Goal: Information Seeking & Learning: Learn about a topic

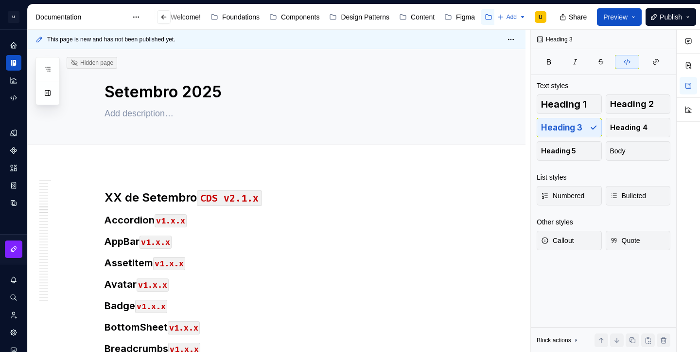
scroll to position [714, 0]
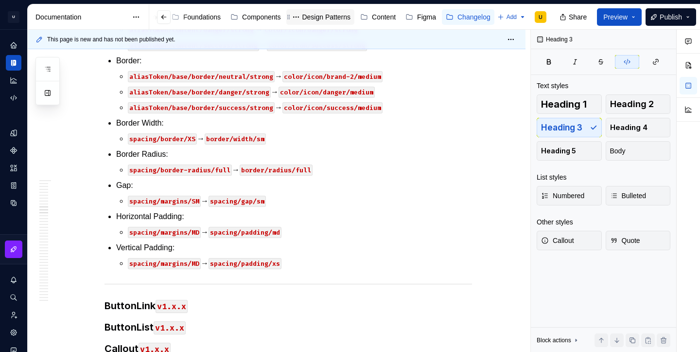
click at [323, 21] on div "Design Patterns" at bounding box center [326, 17] width 49 height 10
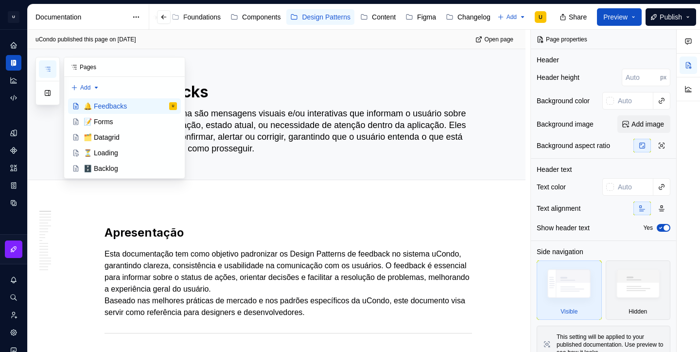
click at [49, 71] on icon "button" at bounding box center [48, 69] width 8 height 8
click at [118, 155] on div "⏳ Loading" at bounding box center [101, 153] width 35 height 10
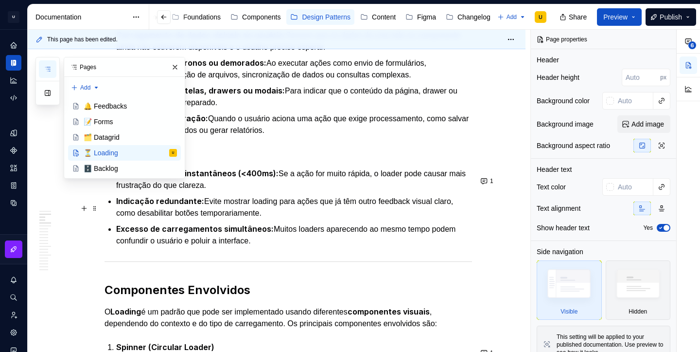
scroll to position [335, 0]
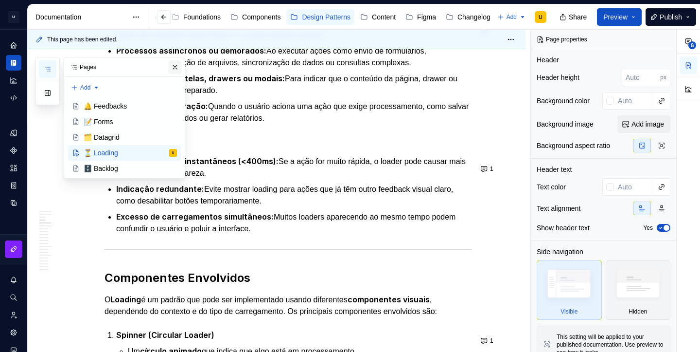
click at [177, 65] on button "button" at bounding box center [175, 67] width 14 height 14
type textarea "*"
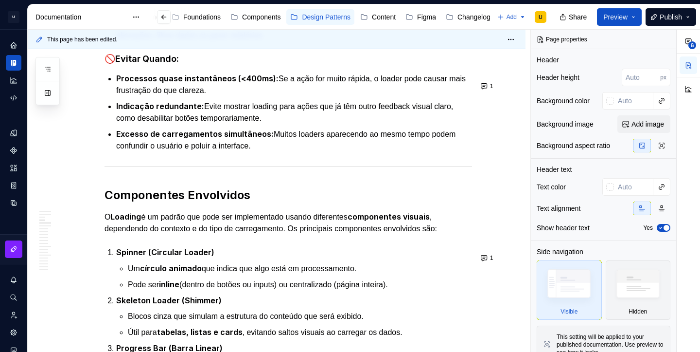
scroll to position [407, 0]
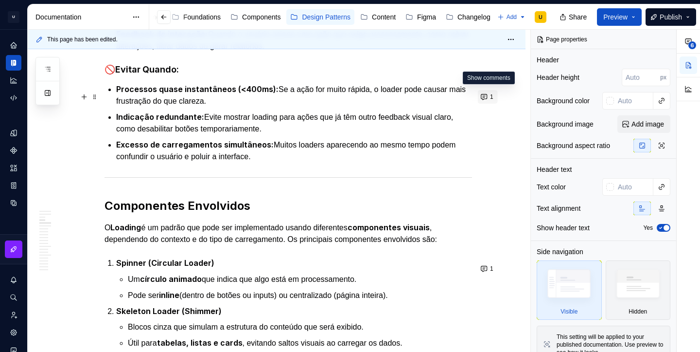
click at [488, 96] on button "1" at bounding box center [488, 97] width 20 height 14
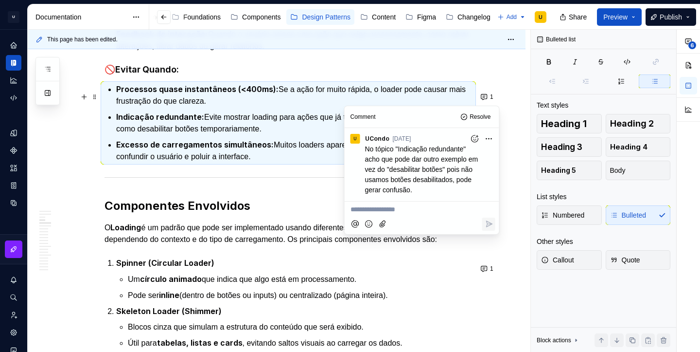
click at [279, 117] on ul "Processos quase instantâneos (<400ms): Se a ação for muito rápida, o loader pod…" at bounding box center [294, 122] width 356 height 79
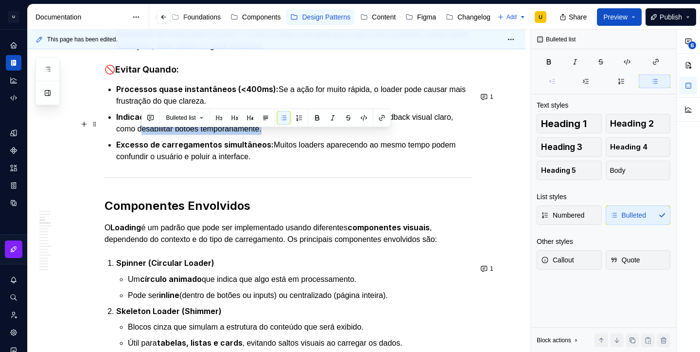
drag, startPoint x: 272, startPoint y: 135, endPoint x: 142, endPoint y: 137, distance: 130.4
click at [142, 135] on p "Indicação redundante: Evite mostrar loading para ações que já têm outro feedbac…" at bounding box center [294, 123] width 356 height 24
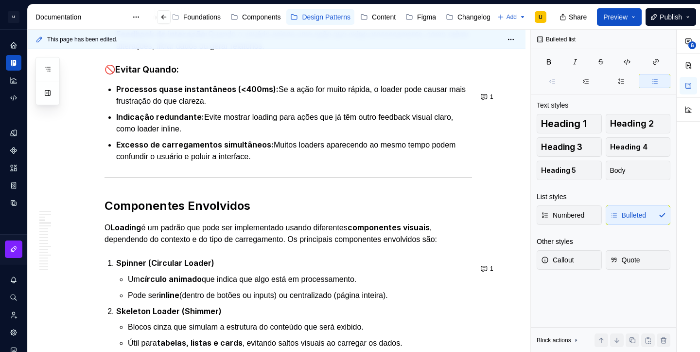
type textarea "*"
click at [144, 135] on p "Indicação redundante: Evite mostrar loading para ações que já têm outro feedbac…" at bounding box center [294, 123] width 356 height 24
click at [172, 135] on p "Indicação redundante: Evite mostrar loading para ações que já têm outro feedbac…" at bounding box center [294, 123] width 356 height 24
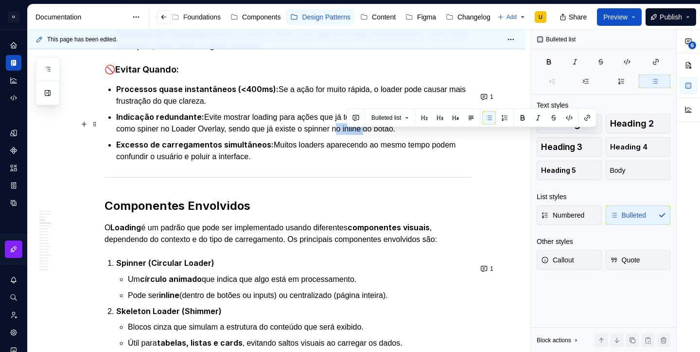
drag, startPoint x: 347, startPoint y: 134, endPoint x: 376, endPoint y: 137, distance: 29.8
click at [376, 135] on p "Indicação redundante: Evite mostrar loading para ações que já têm outro feedbac…" at bounding box center [294, 123] width 356 height 24
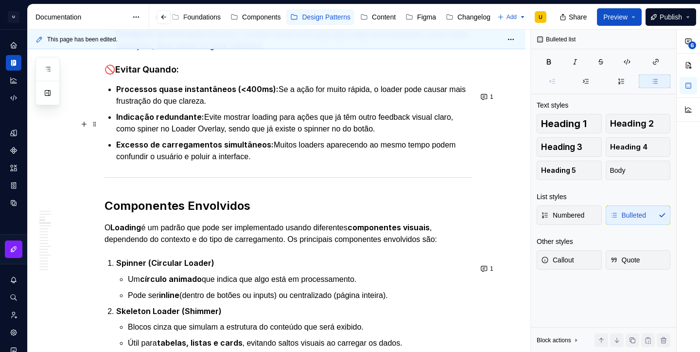
click at [388, 135] on p "Indicação redundante: Evite mostrar loading para ações que já têm outro feedbac…" at bounding box center [294, 123] width 356 height 24
click at [488, 102] on button "1" at bounding box center [488, 97] width 20 height 14
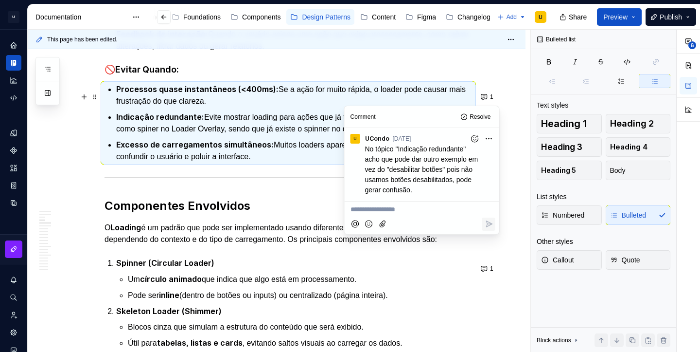
click at [408, 211] on p "**********" at bounding box center [422, 209] width 143 height 10
click at [367, 227] on icon "Add emoji" at bounding box center [369, 224] width 10 height 10
type textarea "*"
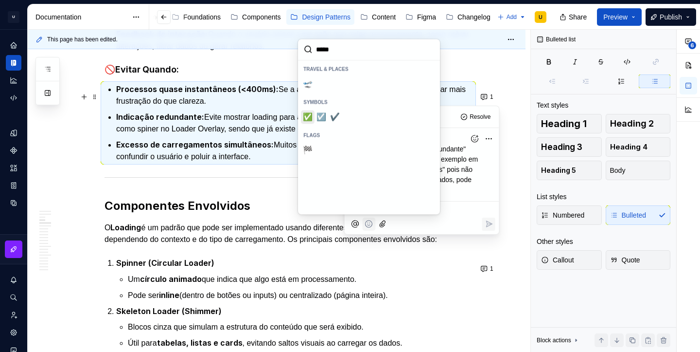
click at [310, 114] on span "✅️" at bounding box center [308, 117] width 8 height 10
type input "*****"
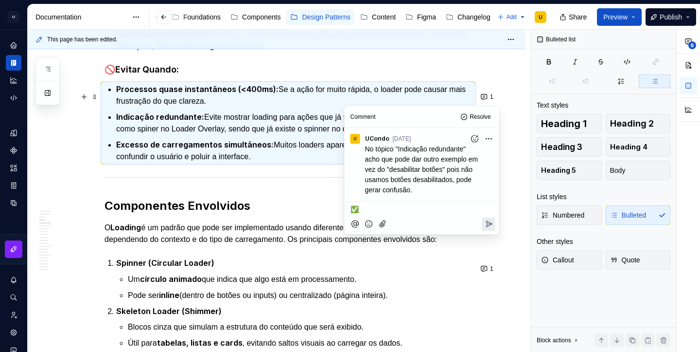
click at [487, 221] on icon "Reply" at bounding box center [489, 224] width 6 height 6
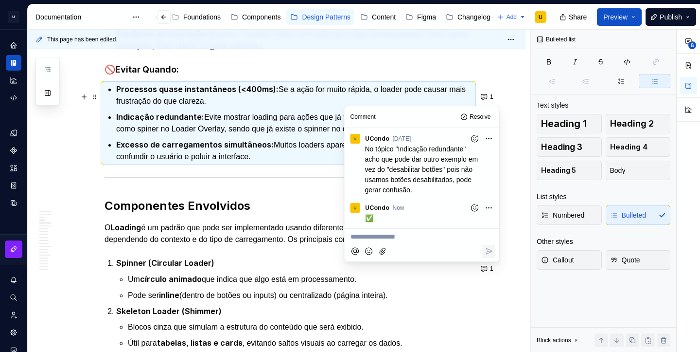
click at [295, 162] on p "Excesso de carregamentos simultâneos: Muitos loaders aparecendo ao mesmo tempo …" at bounding box center [294, 151] width 356 height 24
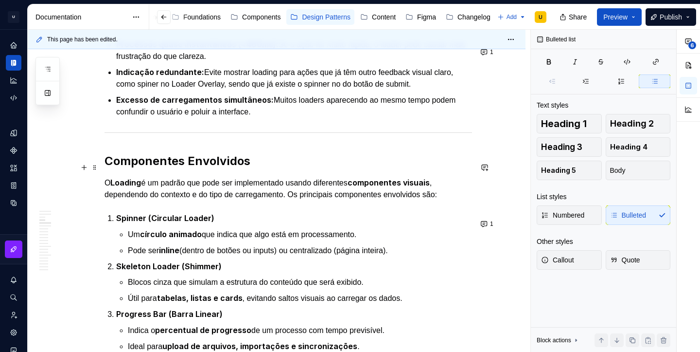
scroll to position [455, 0]
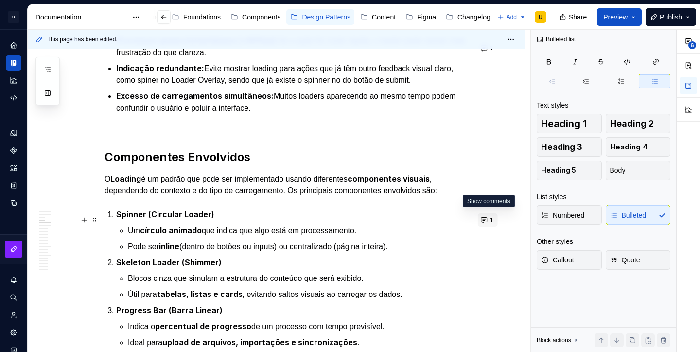
click at [490, 217] on button "1" at bounding box center [488, 220] width 20 height 14
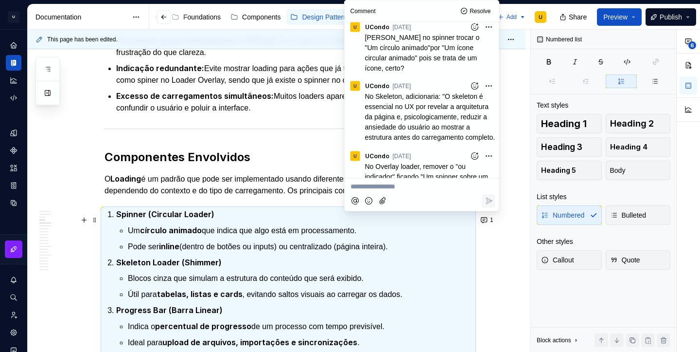
scroll to position [0, 0]
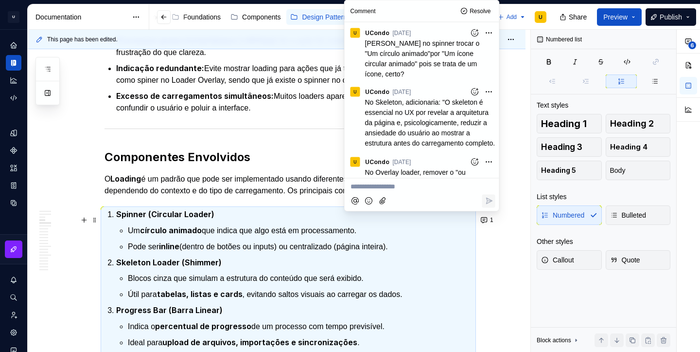
click at [145, 235] on strong "círculo animado" at bounding box center [171, 230] width 62 height 10
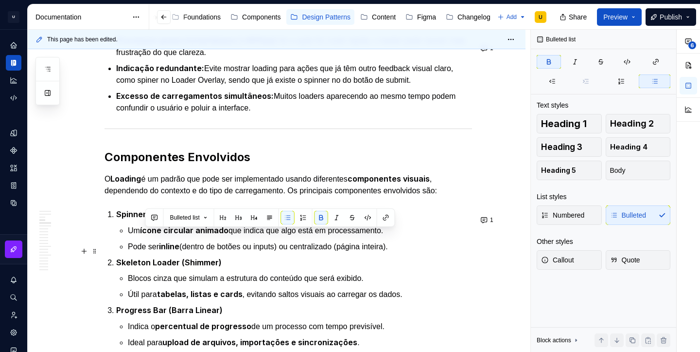
click at [321, 251] on p "Pode ser inline (dentro de botões ou inputs) ou centralizado (página inteira)." at bounding box center [300, 246] width 344 height 12
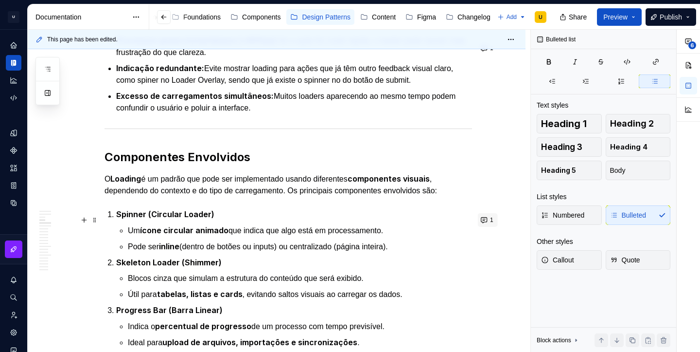
click at [487, 222] on button "1" at bounding box center [488, 220] width 20 height 14
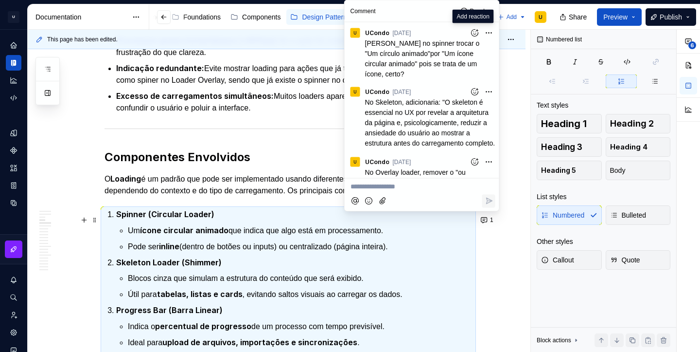
click at [479, 32] on icon "Add reaction" at bounding box center [475, 33] width 10 height 10
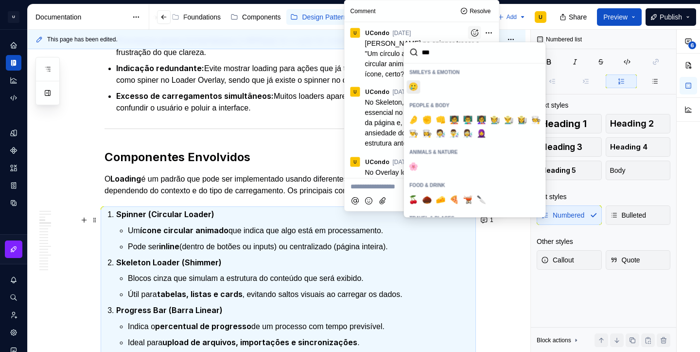
type input "****"
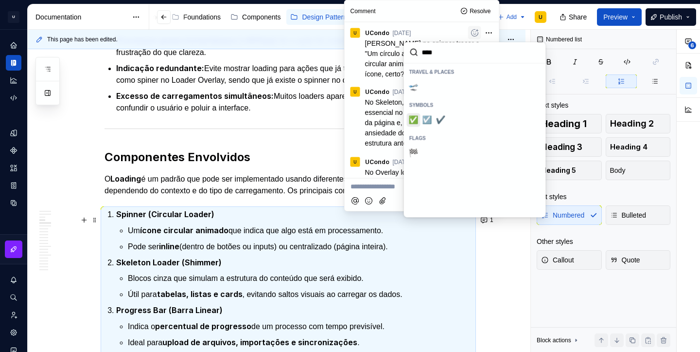
click at [413, 118] on span "✅️" at bounding box center [414, 120] width 8 height 10
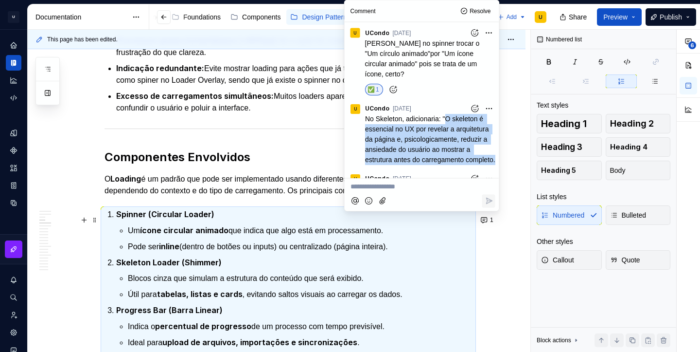
drag, startPoint x: 450, startPoint y: 120, endPoint x: 457, endPoint y: 167, distance: 47.3
click at [457, 165] on p "No Skeleton, adicionaria: "O skeleton é essencial no UX por revelar a arquitetu…" at bounding box center [430, 139] width 130 height 51
copy span "O skeleton é essencial no UX por revelar a arquitetura da página e, psicologica…"
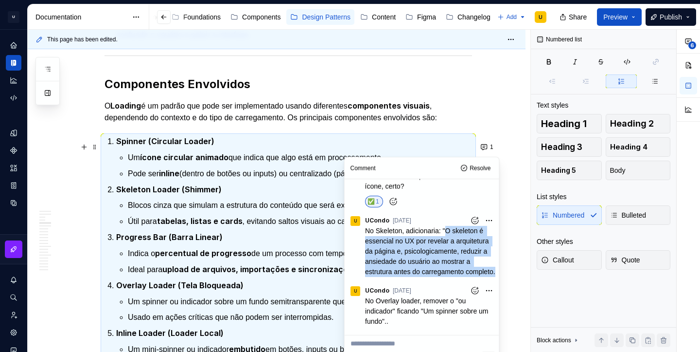
scroll to position [530, 0]
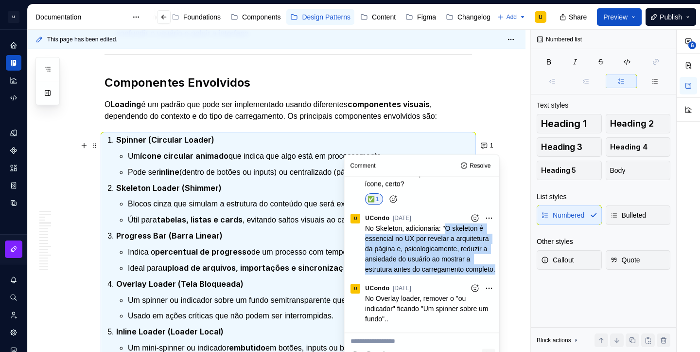
click at [297, 247] on li "Progress Bar (Barra Linear) Indica o percentual de progresso de um processo com…" at bounding box center [294, 252] width 356 height 44
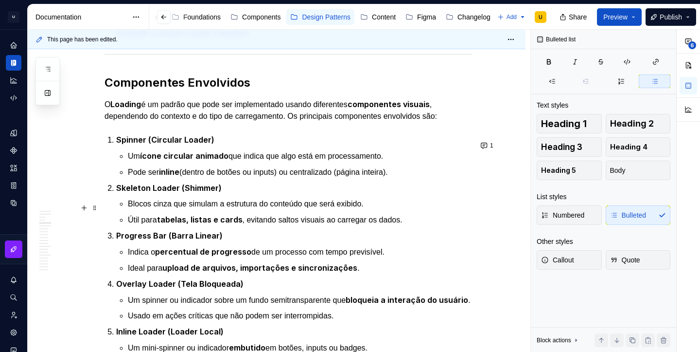
click at [383, 207] on p "Blocos cinza que simulam a estrutura do conteúdo que será exibido." at bounding box center [300, 204] width 344 height 12
click at [425, 226] on p "Útil para tabelas, listas e cards , evitando saltos visuais ao carregar os dado…" at bounding box center [300, 220] width 344 height 12
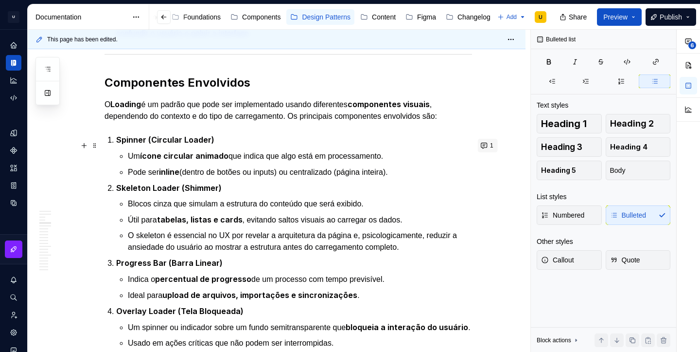
click at [490, 147] on button "1" at bounding box center [488, 146] width 20 height 14
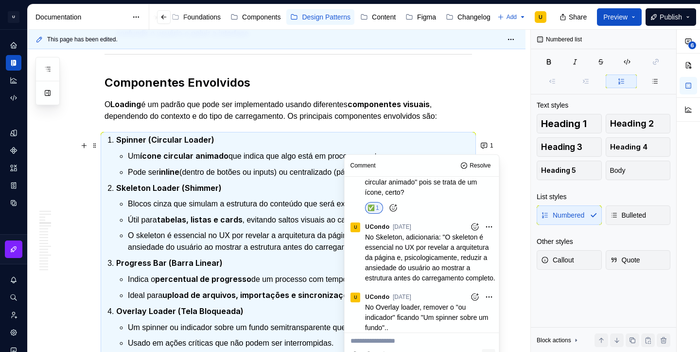
scroll to position [38, 0]
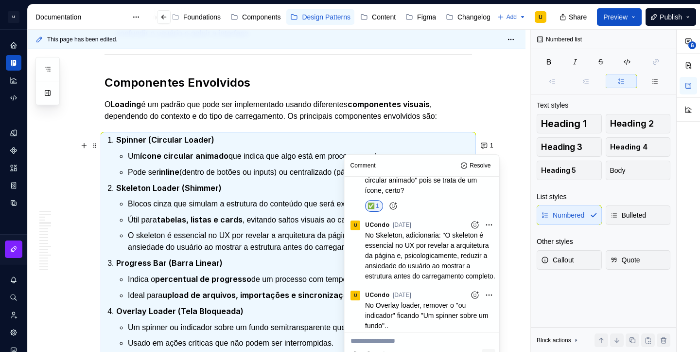
click at [477, 226] on icon "Add reaction" at bounding box center [475, 225] width 10 height 10
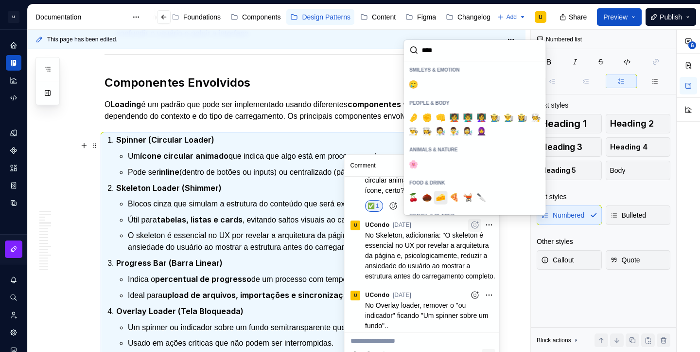
type input "*****"
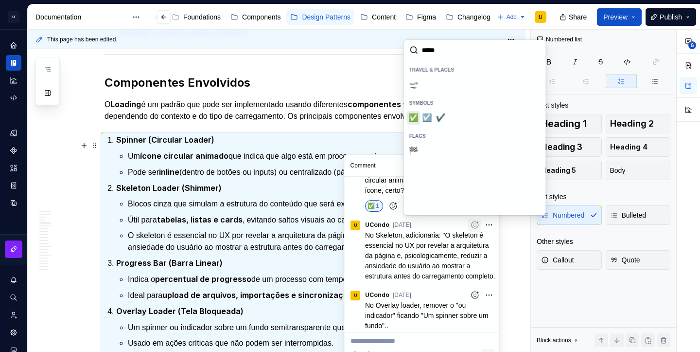
click at [411, 113] on span "✅️" at bounding box center [414, 118] width 8 height 10
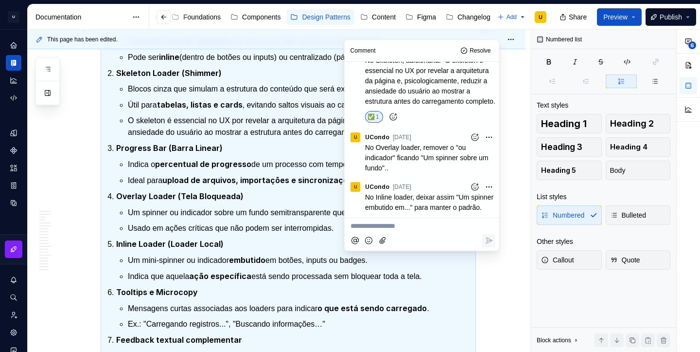
scroll to position [646, 0]
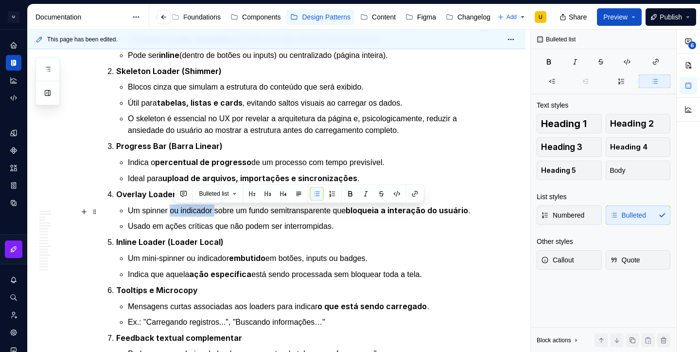
drag, startPoint x: 223, startPoint y: 211, endPoint x: 173, endPoint y: 210, distance: 50.1
click at [173, 210] on p "Um spinner ou indicador sobre um fundo semitransparente que bloqueia a interaçã…" at bounding box center [300, 210] width 344 height 12
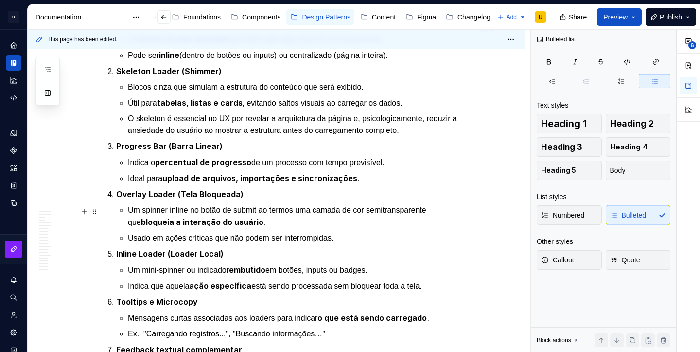
click at [449, 214] on p "Um spinner inline no botão de submit ao termos uma camada de cor semitransparen…" at bounding box center [300, 216] width 344 height 24
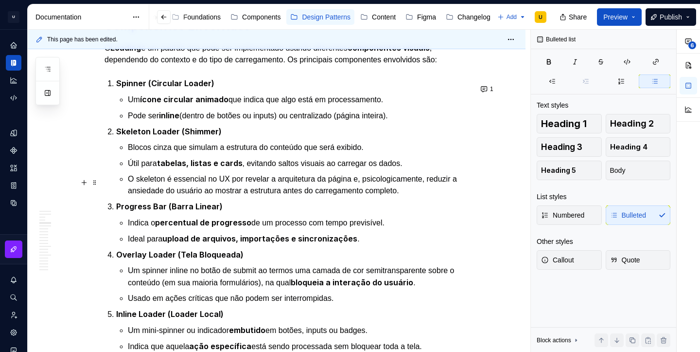
scroll to position [585, 0]
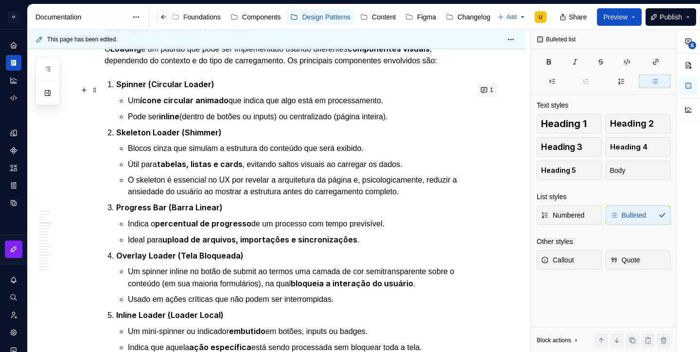
click at [489, 91] on button "1" at bounding box center [488, 90] width 20 height 14
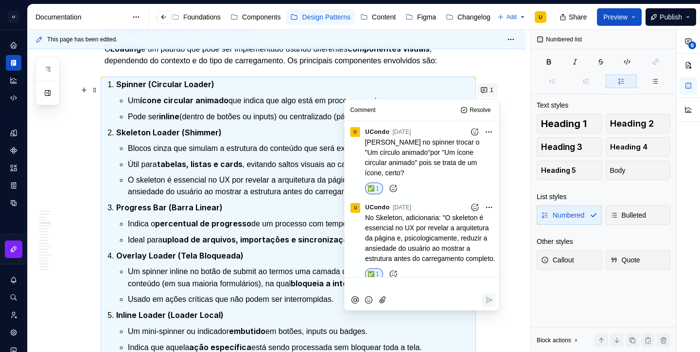
scroll to position [118, 0]
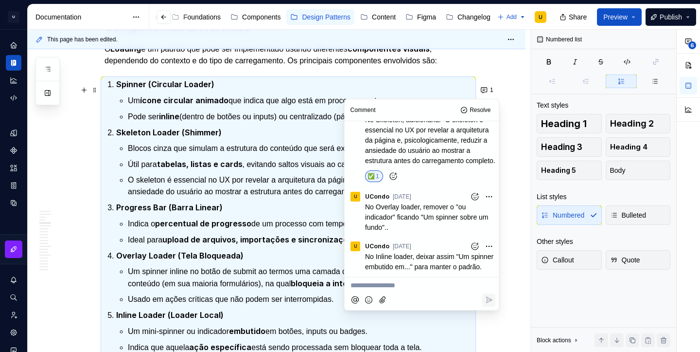
click at [475, 192] on icon "Add reaction" at bounding box center [475, 197] width 10 height 10
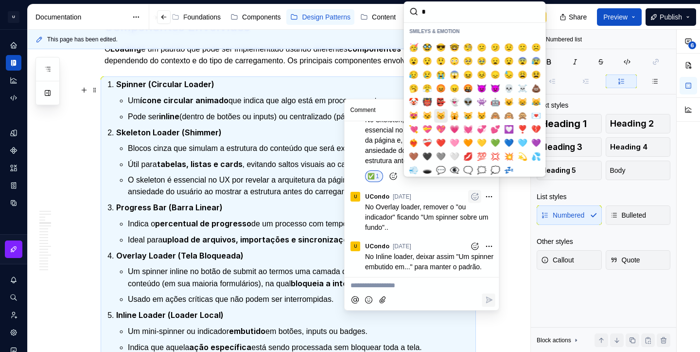
scroll to position [0, 0]
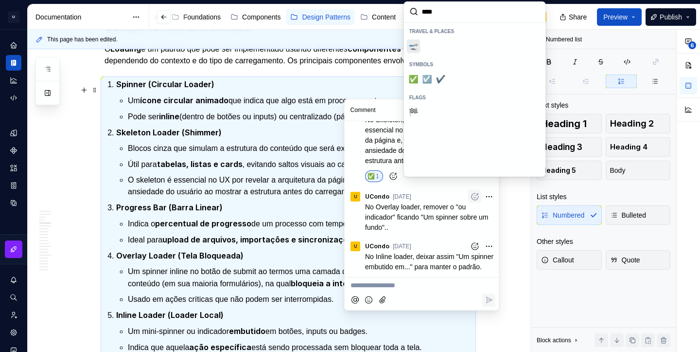
type input "*****"
click at [416, 77] on span "✅️" at bounding box center [414, 79] width 8 height 10
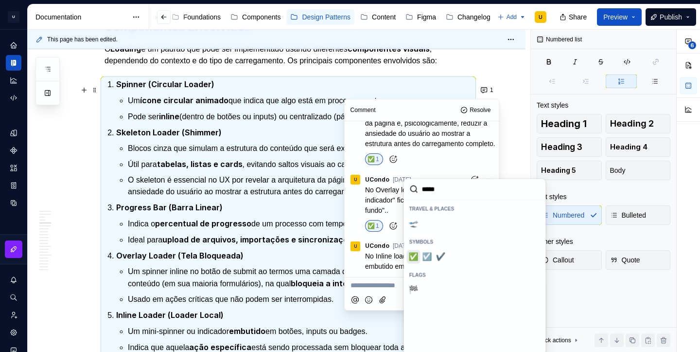
scroll to position [135, 0]
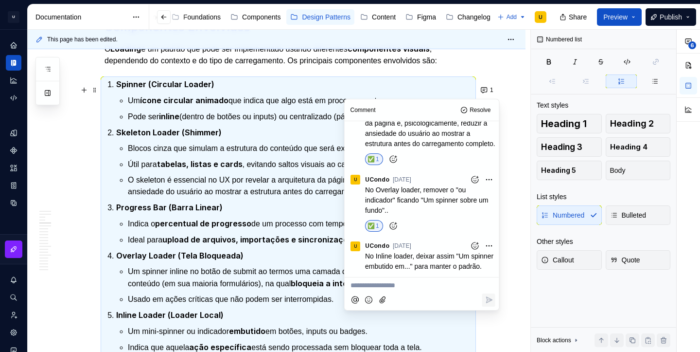
click at [281, 265] on li "Overlay Loader (Tela Bloqueada) Um spinner inline no botão de submit ao termos …" at bounding box center [294, 277] width 356 height 55
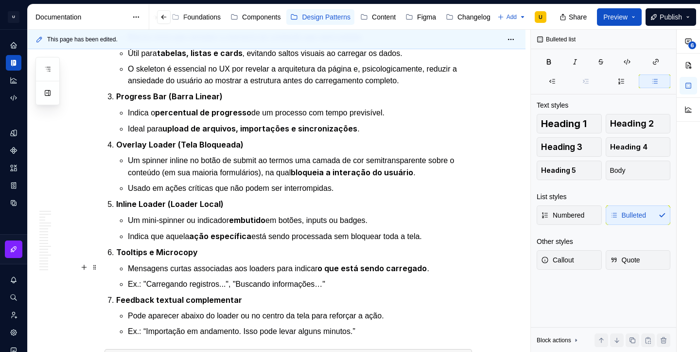
scroll to position [696, 0]
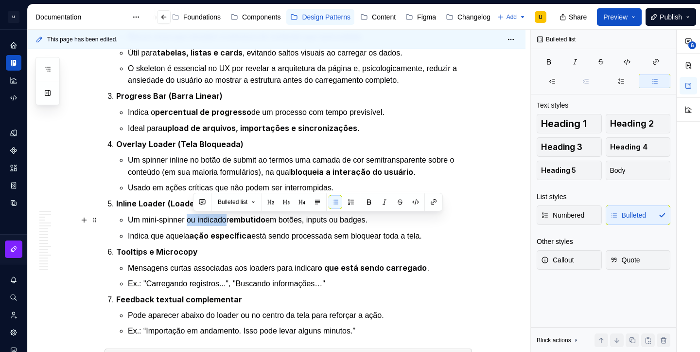
drag, startPoint x: 195, startPoint y: 219, endPoint x: 236, endPoint y: 220, distance: 41.4
click at [236, 220] on p "Um mini-spinner ou indicador embutido em botões, inputs ou badges." at bounding box center [300, 220] width 344 height 12
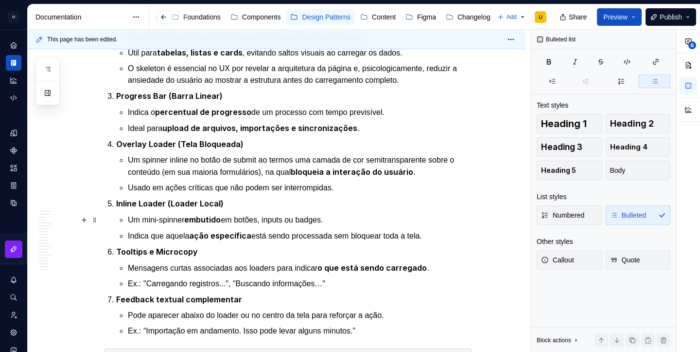
click at [163, 219] on p "Um mini-spinner embutido em botões, inputs ou badges." at bounding box center [300, 220] width 344 height 12
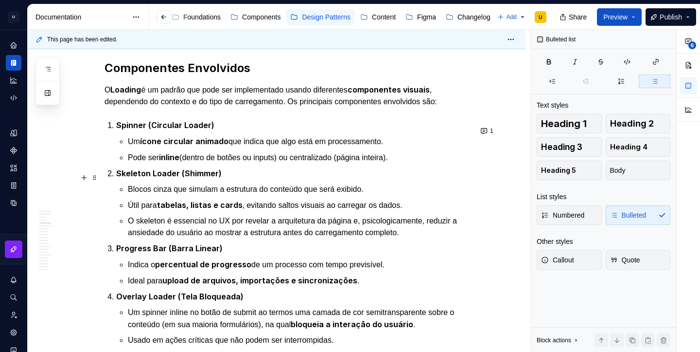
scroll to position [541, 0]
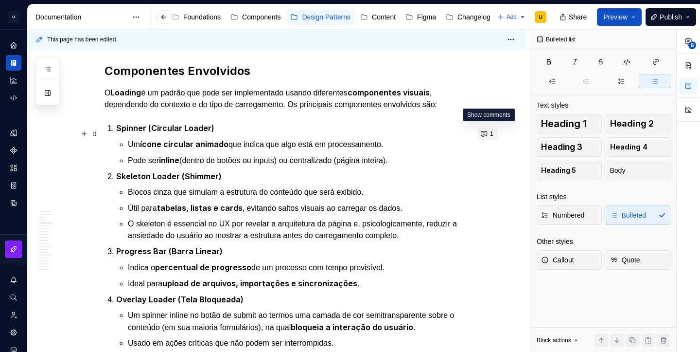
click at [494, 137] on span "1" at bounding box center [491, 134] width 3 height 8
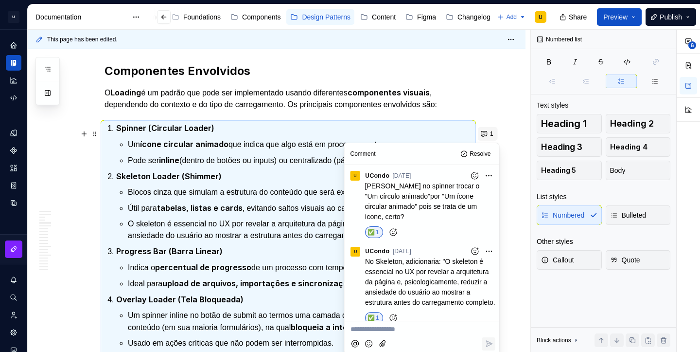
scroll to position [135, 0]
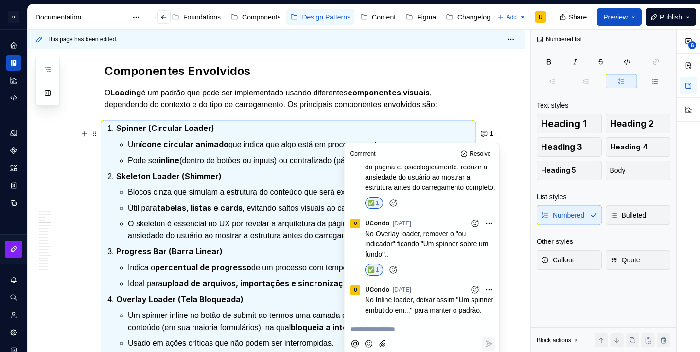
click at [476, 288] on icon "Add reaction" at bounding box center [475, 289] width 2 height 2
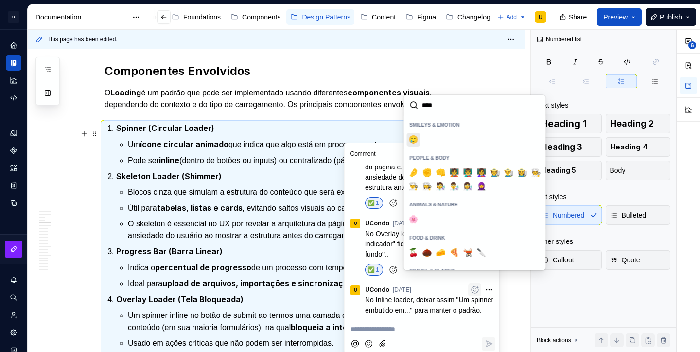
type input "*****"
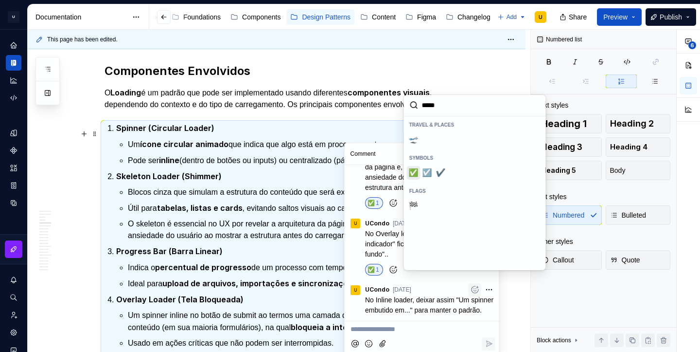
click at [413, 176] on span "✅️" at bounding box center [414, 173] width 8 height 10
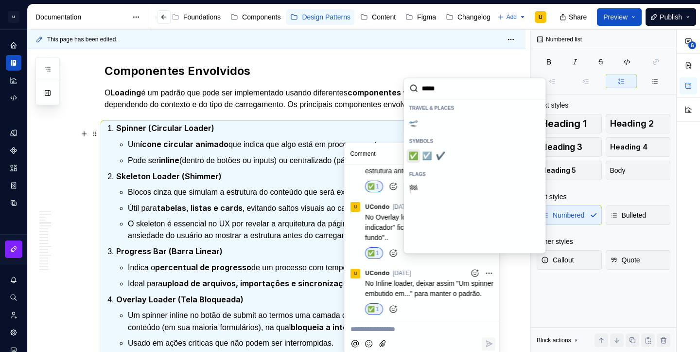
scroll to position [152, 0]
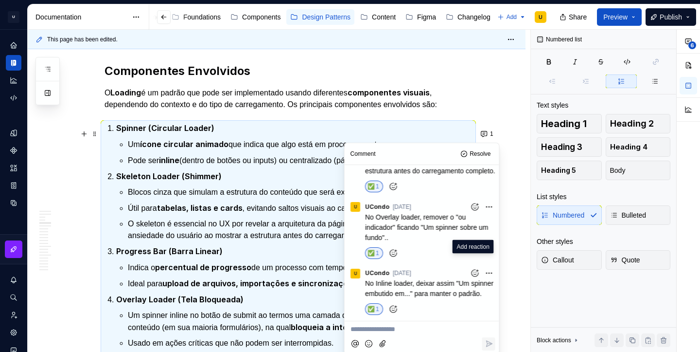
click at [323, 106] on p "O Loading é um padrão que pode ser implementado usando diferentes componentes v…" at bounding box center [289, 99] width 368 height 24
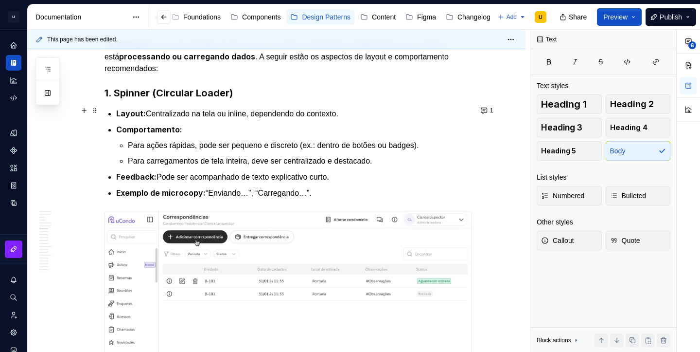
scroll to position [1129, 0]
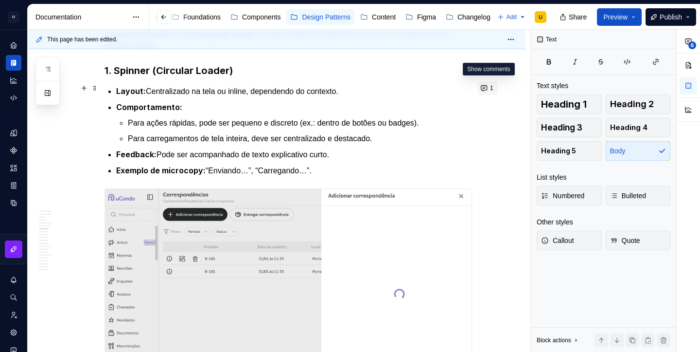
click at [485, 90] on button "1" at bounding box center [488, 88] width 20 height 14
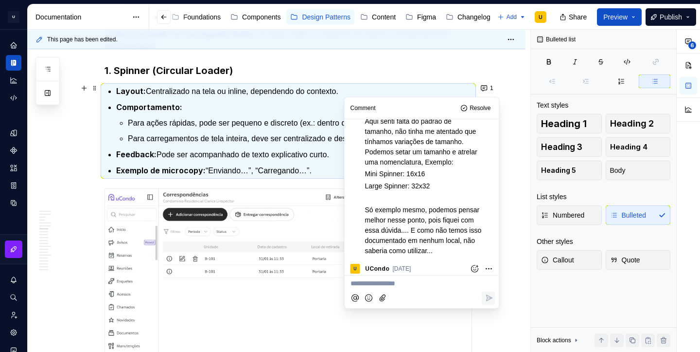
scroll to position [0, 0]
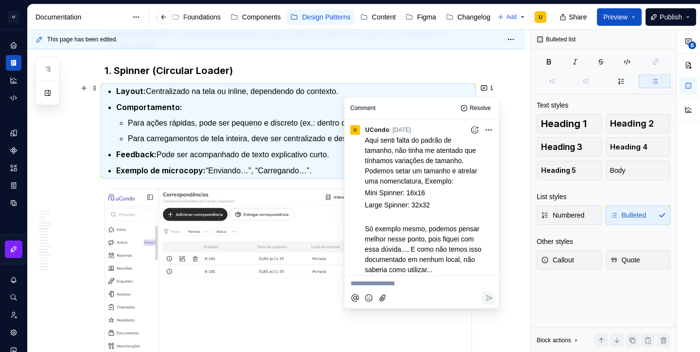
click at [295, 152] on p "Feedback: Pode ser acompanhado de texto explicativo curto." at bounding box center [294, 154] width 356 height 12
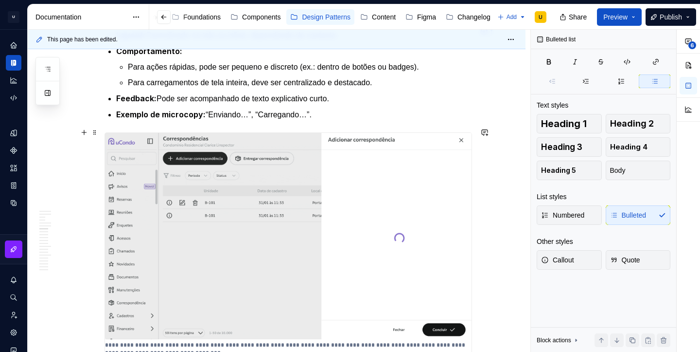
scroll to position [1186, 0]
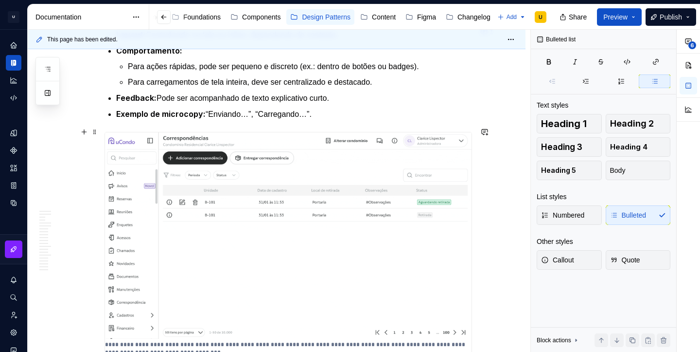
type textarea "*"
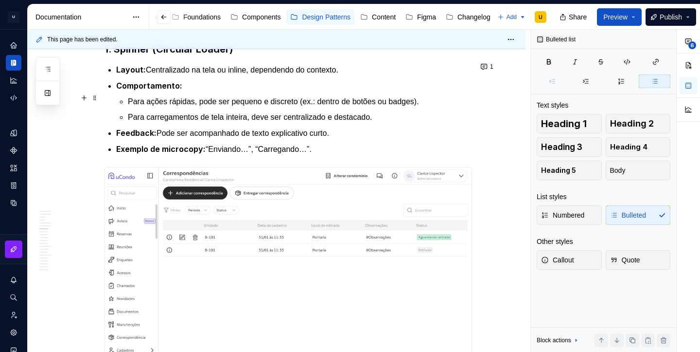
scroll to position [1149, 0]
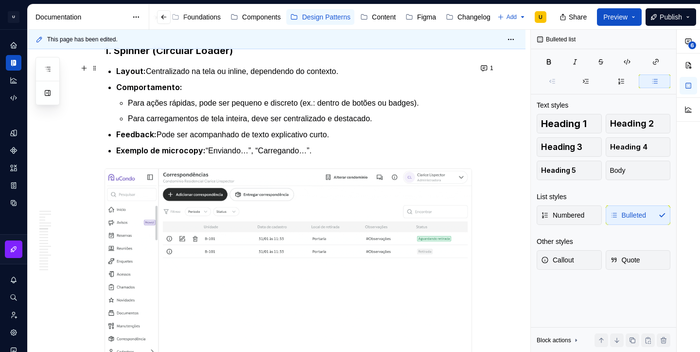
click at [361, 71] on p "Layout: Centralizado na tela ou inline, dependendo do contexto." at bounding box center [294, 71] width 356 height 12
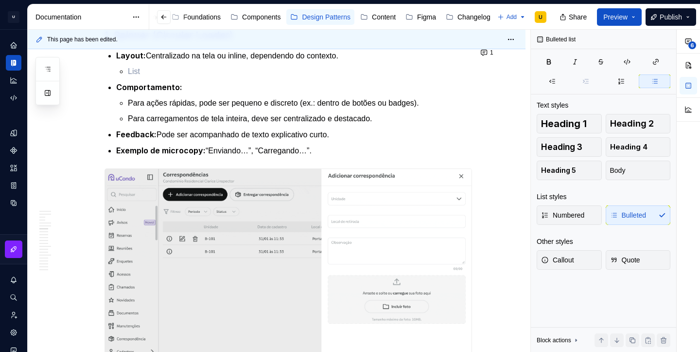
scroll to position [1150, 0]
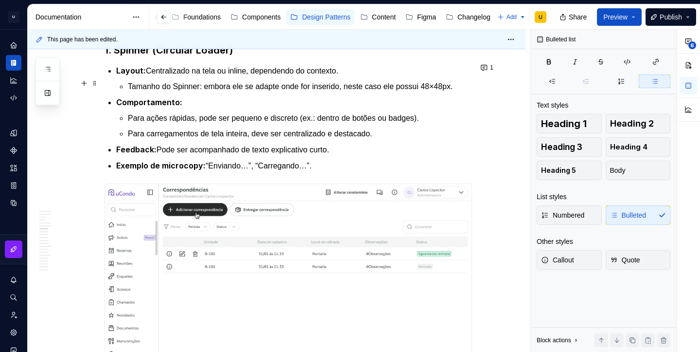
click at [140, 92] on p "Tamanho do Spinner: embora ele se adapte onde for inserido, neste caso ele poss…" at bounding box center [300, 87] width 344 height 12
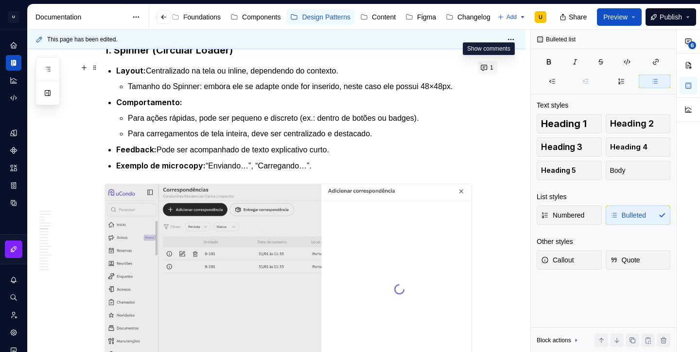
click at [488, 68] on button "1" at bounding box center [488, 68] width 20 height 14
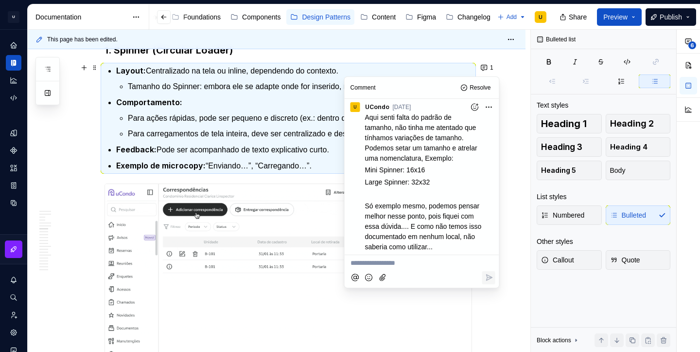
scroll to position [0, 0]
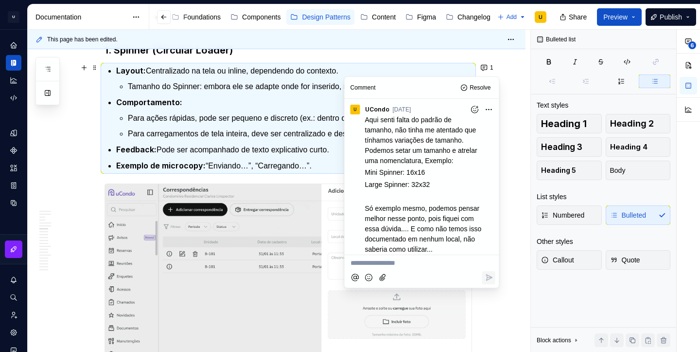
click at [476, 107] on icon "Add reaction" at bounding box center [475, 110] width 10 height 10
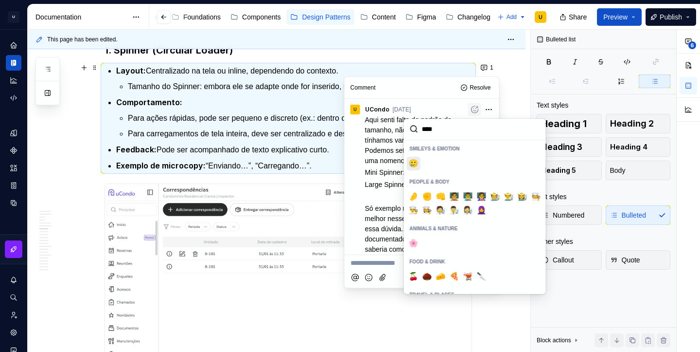
type input "*****"
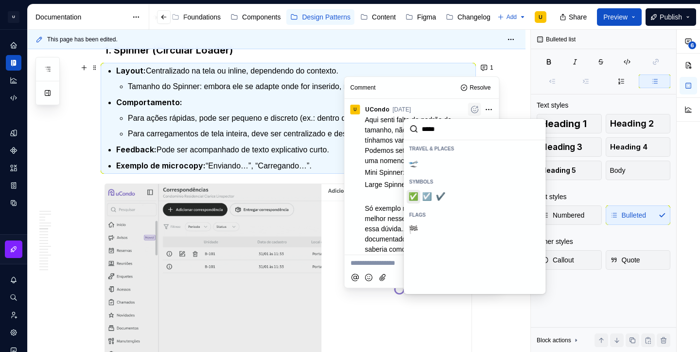
click at [410, 194] on span "✅️" at bounding box center [414, 197] width 8 height 10
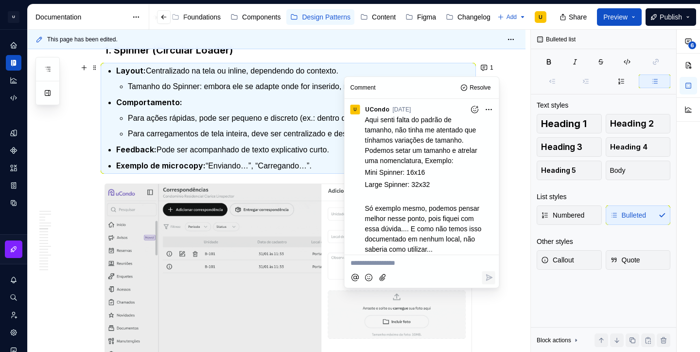
scroll to position [131, 0]
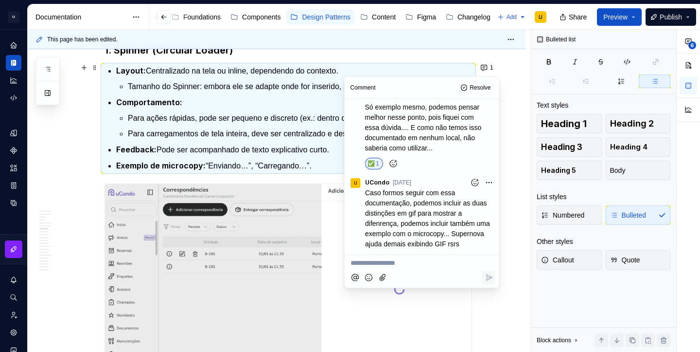
click at [473, 178] on icon "Add reaction" at bounding box center [475, 183] width 10 height 10
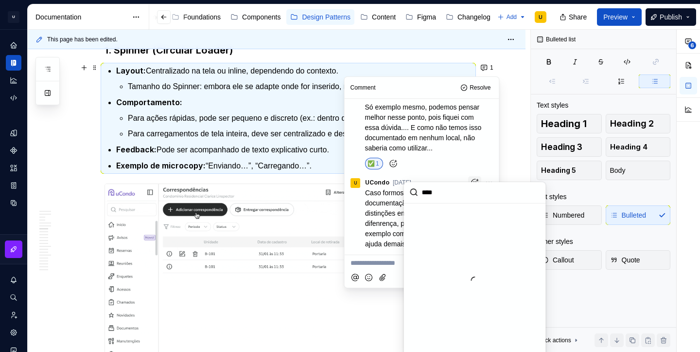
type input "*****"
click at [413, 262] on span "✅️" at bounding box center [414, 260] width 8 height 10
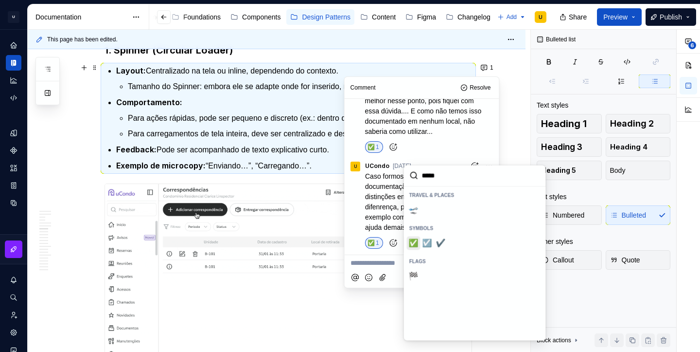
scroll to position [148, 0]
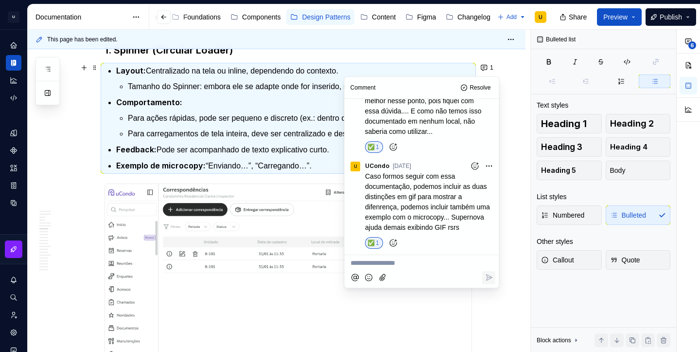
click at [222, 124] on p "Para ações rápidas, pode ser pequeno e discreto (ex.: dentro de botões ou badge…" at bounding box center [300, 118] width 344 height 12
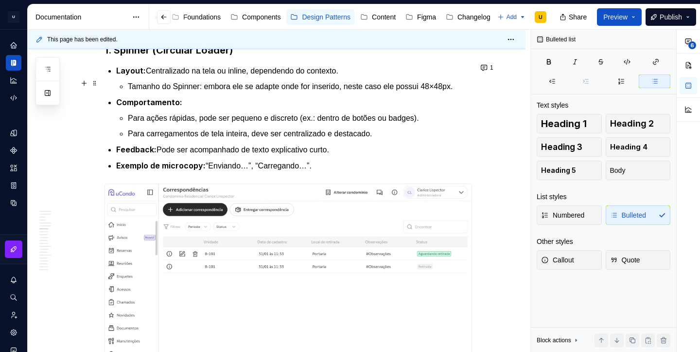
click at [132, 81] on p "Tamanho do Spinner: embora ele se adapte onde for inserido, neste caso ele poss…" at bounding box center [300, 87] width 344 height 12
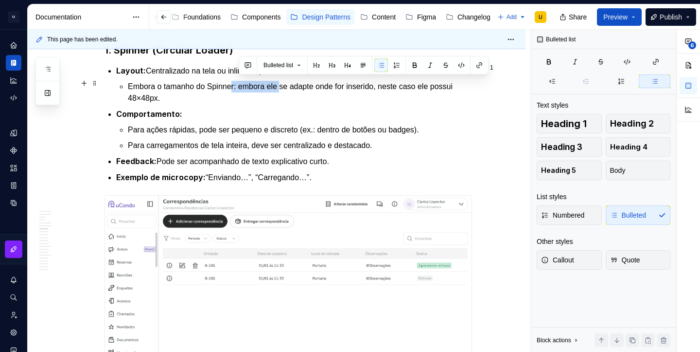
drag, startPoint x: 291, startPoint y: 83, endPoint x: 240, endPoint y: 79, distance: 51.3
click at [240, 81] on p "Embora o tamanho do Spinner: embora ele se adapte onde for inserido, neste caso…" at bounding box center [300, 92] width 344 height 23
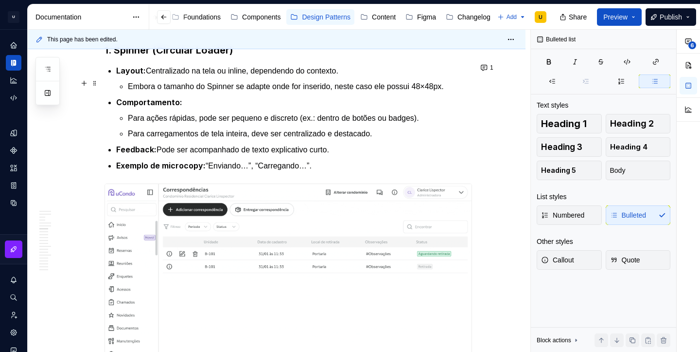
click at [282, 83] on p "Embora o tamanho do Spinner se adapte onde for inserido, neste caso ele possui …" at bounding box center [300, 87] width 344 height 12
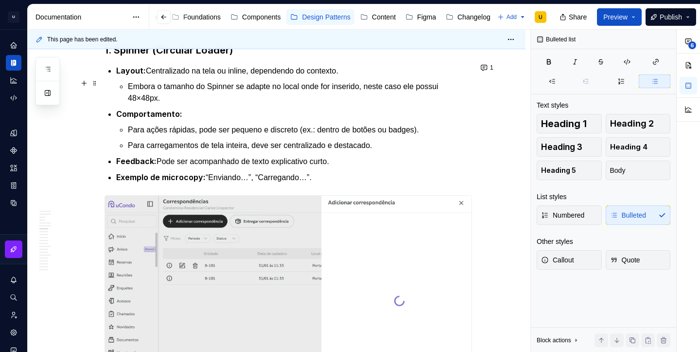
click at [163, 94] on p "Embora o tamanho do Spinner se adapte no local onde for inserido, neste caso el…" at bounding box center [300, 92] width 344 height 23
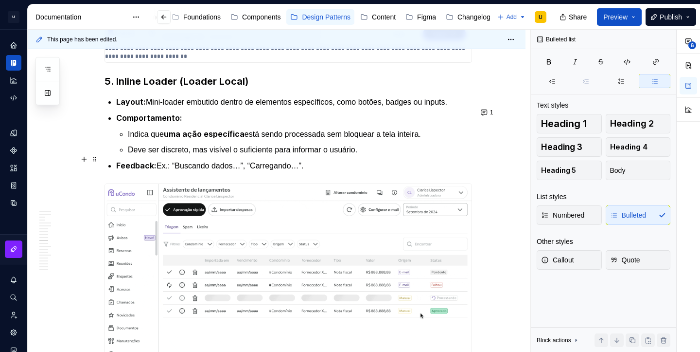
scroll to position [3168, 0]
click at [484, 115] on button "1" at bounding box center [488, 112] width 20 height 14
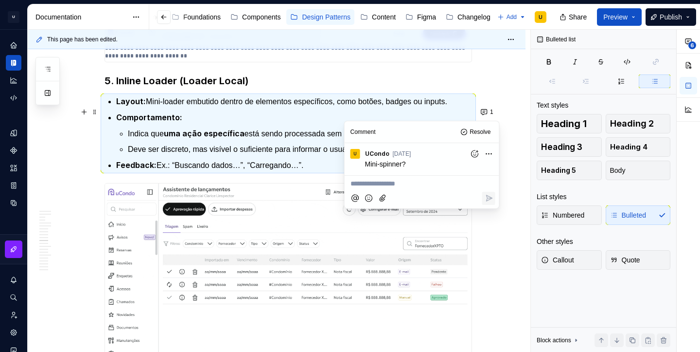
click at [195, 107] on p "Layout: Mini-loader embutido dentro de elementos específicos, como botões, badg…" at bounding box center [294, 101] width 356 height 12
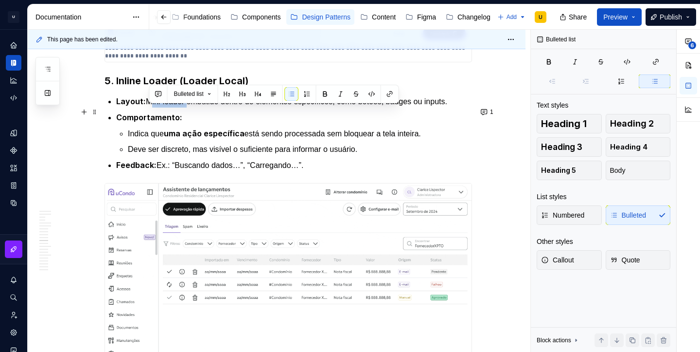
drag, startPoint x: 191, startPoint y: 111, endPoint x: 151, endPoint y: 111, distance: 40.4
click at [151, 107] on p "Layout: Mini-loader embutido dentro de elementos específicos, como botões, badg…" at bounding box center [294, 101] width 356 height 12
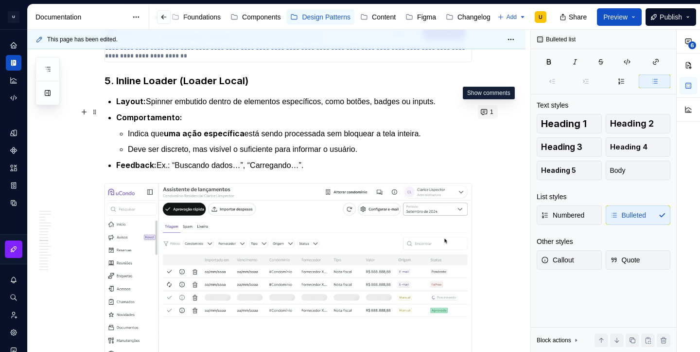
click at [484, 114] on button "1" at bounding box center [488, 112] width 20 height 14
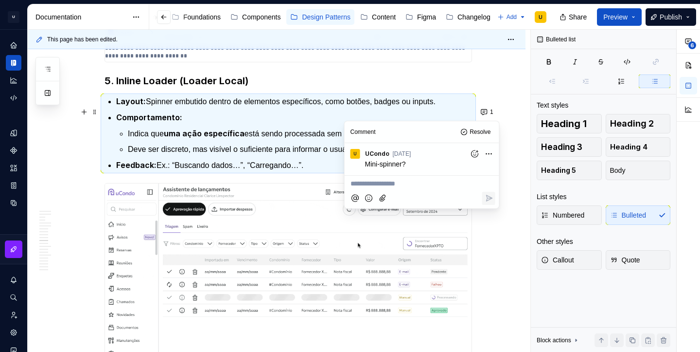
click at [471, 156] on icon "Add reaction" at bounding box center [475, 154] width 10 height 10
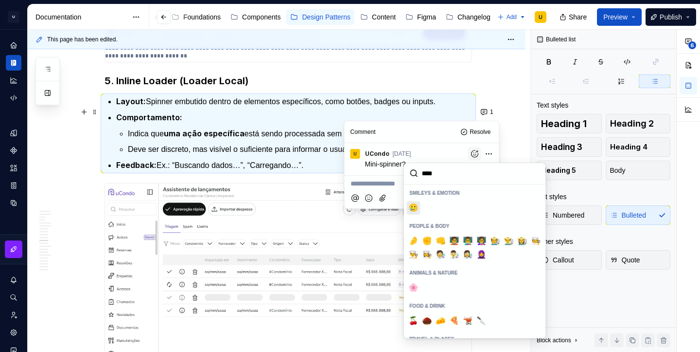
type input "*****"
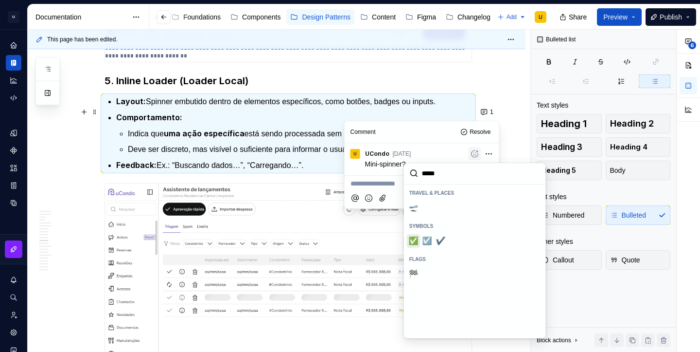
click at [410, 239] on span "✅️" at bounding box center [414, 241] width 8 height 10
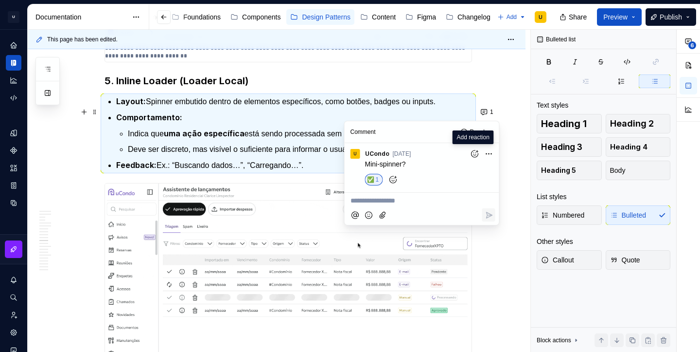
click at [262, 140] on p "Indica que uma ação específica está sendo processada sem bloquear a tela inteir…" at bounding box center [300, 133] width 344 height 12
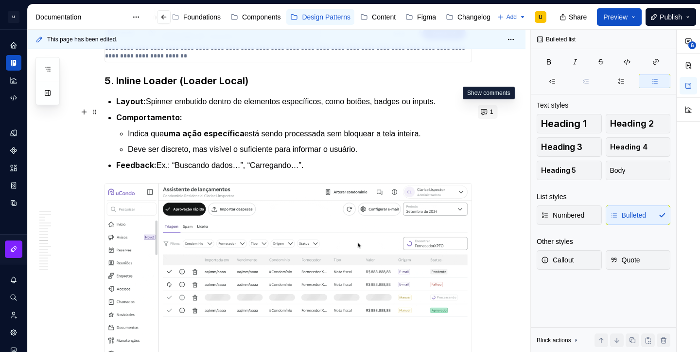
click at [493, 112] on span "1" at bounding box center [491, 112] width 3 height 8
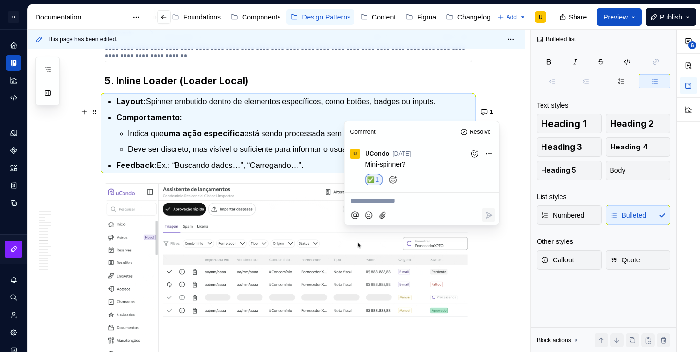
click at [283, 137] on p "Indica que uma ação específica está sendo processada sem bloquear a tela inteir…" at bounding box center [300, 133] width 344 height 12
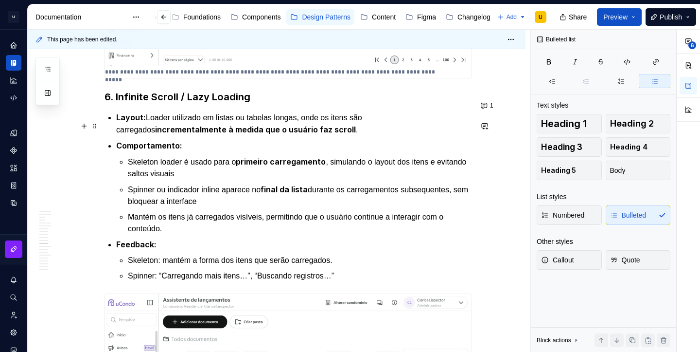
scroll to position [3493, 0]
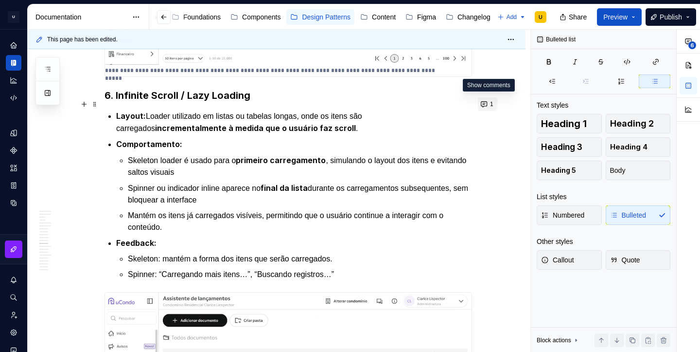
click at [484, 101] on button "1" at bounding box center [488, 104] width 20 height 14
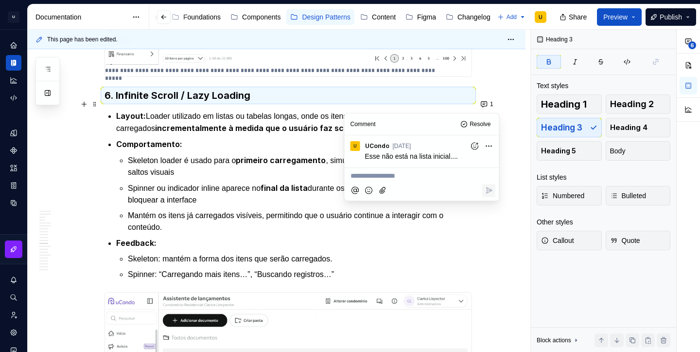
click at [255, 102] on h3 "6. Infinite Scroll / Lazy Loading" at bounding box center [289, 96] width 368 height 14
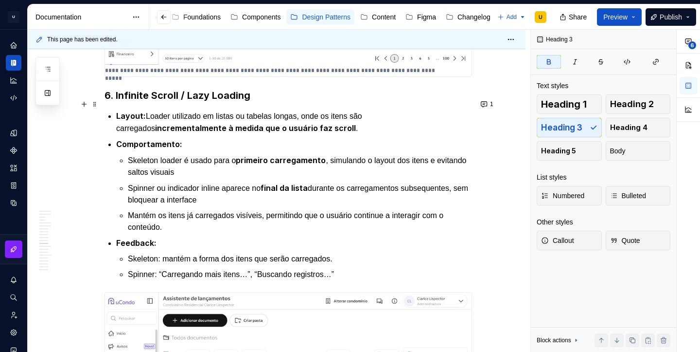
click at [255, 102] on h3 "6. Infinite Scroll / Lazy Loading" at bounding box center [289, 96] width 368 height 14
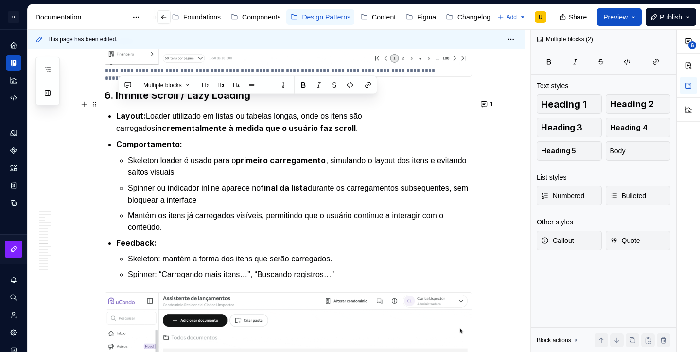
click at [222, 101] on strong "6. Infinite Scroll / Lazy Loading" at bounding box center [178, 95] width 146 height 12
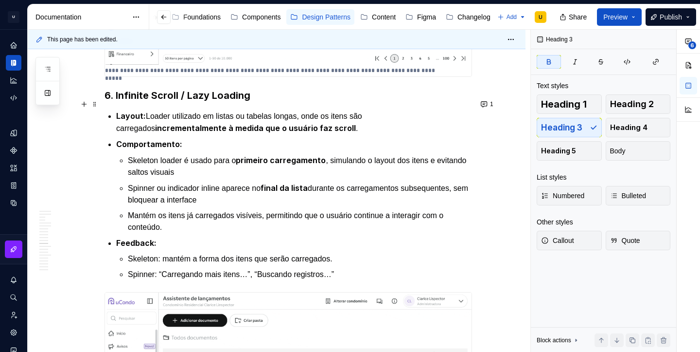
click at [222, 101] on strong "6. Infinite Scroll / Lazy Loading" at bounding box center [178, 95] width 146 height 12
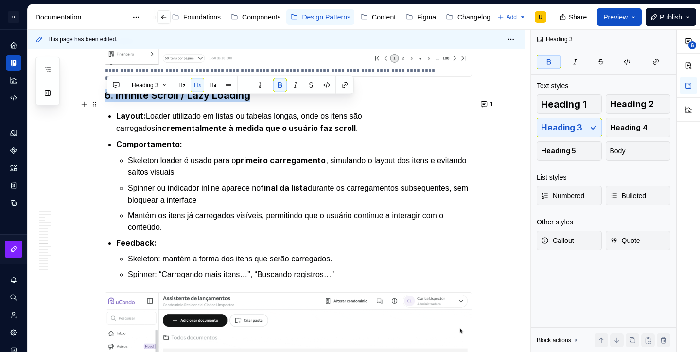
copy strong "6. Infinite Scroll / Lazy Loading"
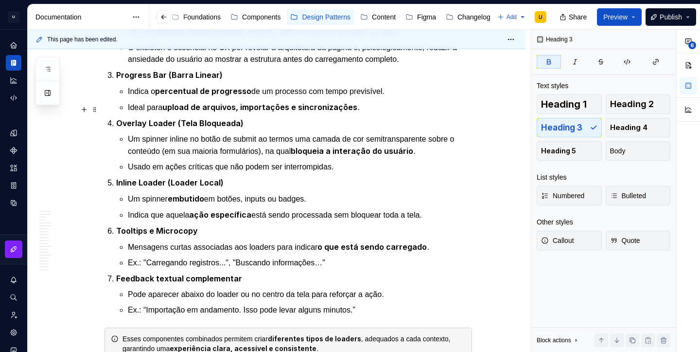
scroll to position [719, 0]
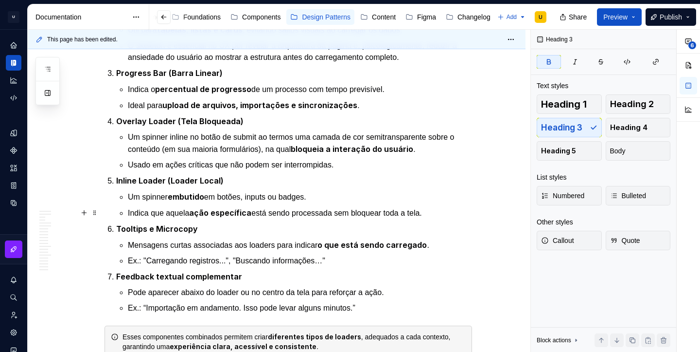
click at [446, 215] on p "Indica que aquela ação específica está sendo processada sem bloquear toda a tel…" at bounding box center [300, 213] width 344 height 12
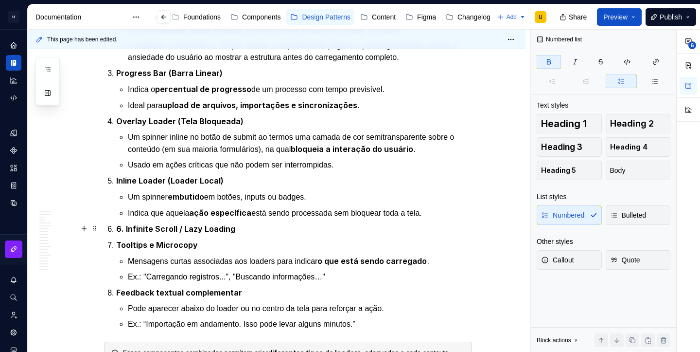
click at [127, 226] on strong "6. Infinite Scroll / Lazy Loading" at bounding box center [175, 229] width 119 height 10
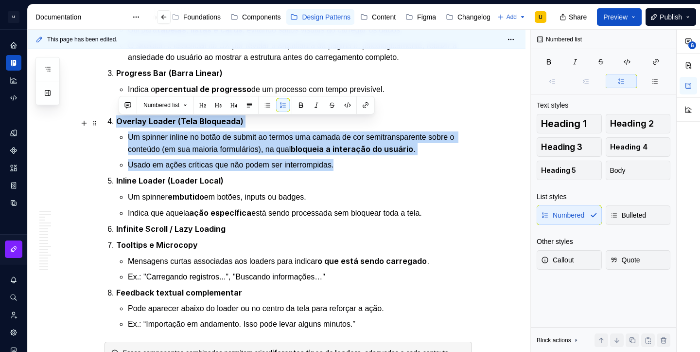
drag, startPoint x: 354, startPoint y: 167, endPoint x: 118, endPoint y: 120, distance: 241.0
click at [118, 120] on li "Overlay Loader (Tela Bloqueada) Um spinner inline no botão de submit ao termos …" at bounding box center [294, 142] width 356 height 55
copy li "Overlay Loader (Tela Bloqueada) Um spinner inline no botão de submit ao termos …"
click at [208, 231] on strong "Infinite Scroll / Lazy Loading" at bounding box center [170, 229] width 109 height 10
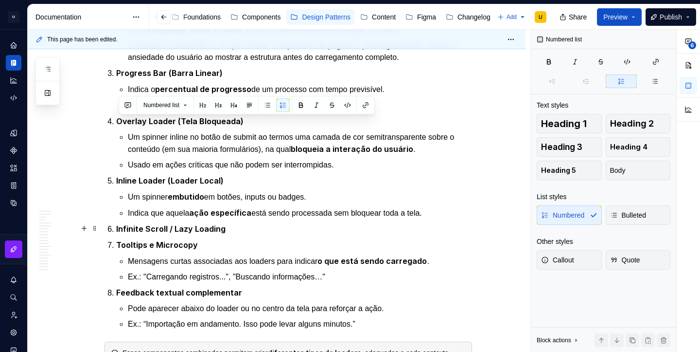
click at [208, 231] on strong "Infinite Scroll / Lazy Loading" at bounding box center [170, 229] width 109 height 10
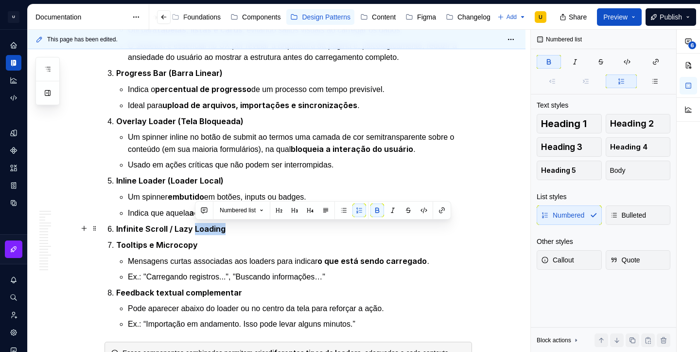
click at [208, 231] on strong "Infinite Scroll / Lazy Loading" at bounding box center [170, 229] width 109 height 10
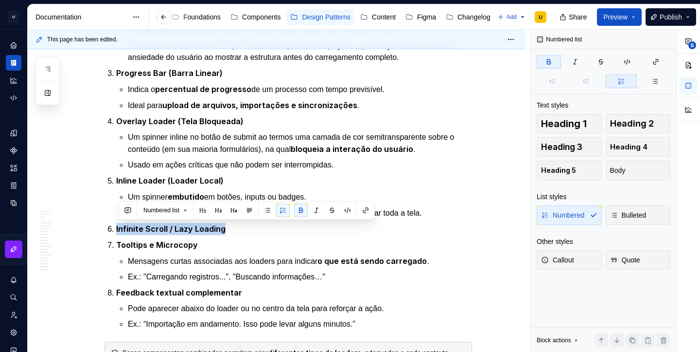
copy strong "Infinite Scroll / Lazy Loading"
click at [236, 231] on p "Infinite Scroll / Lazy Loading" at bounding box center [294, 229] width 356 height 12
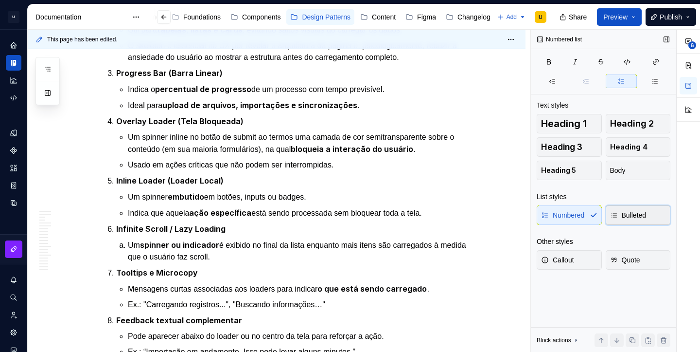
click at [627, 216] on span "Bulleted" at bounding box center [628, 215] width 36 height 10
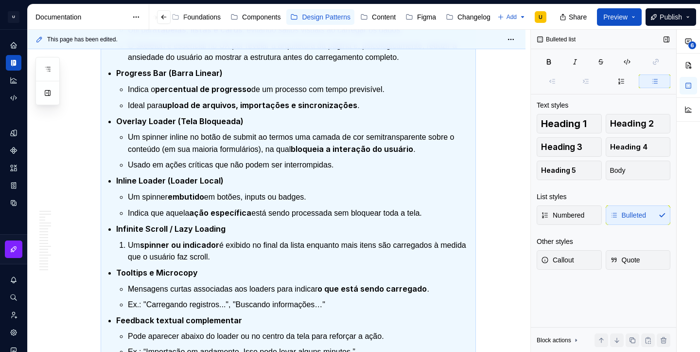
scroll to position [722, 0]
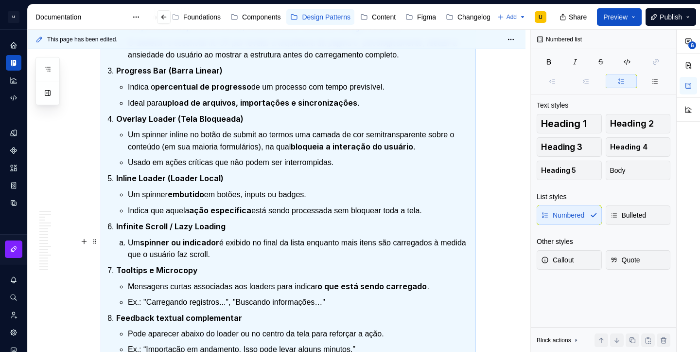
click at [175, 248] on p "Um spinner ou indicador é exibido no final da lista enquanto mais itens são car…" at bounding box center [300, 248] width 344 height 24
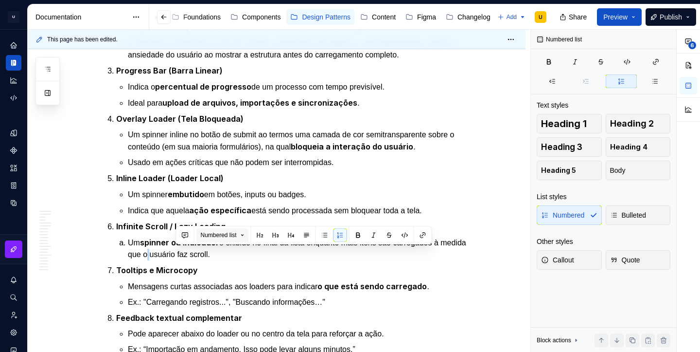
click at [240, 240] on button "Numbered list" at bounding box center [222, 235] width 53 height 14
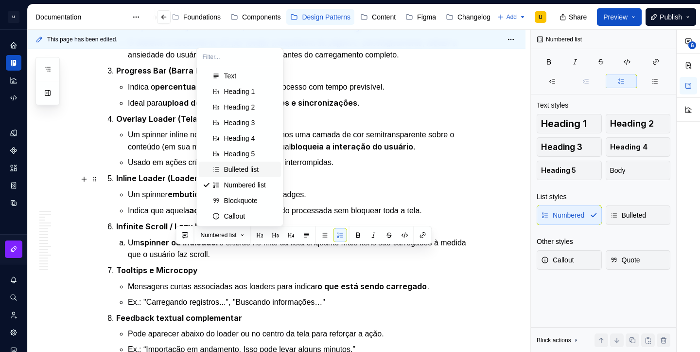
click at [235, 172] on div "Bulleted list" at bounding box center [241, 169] width 35 height 10
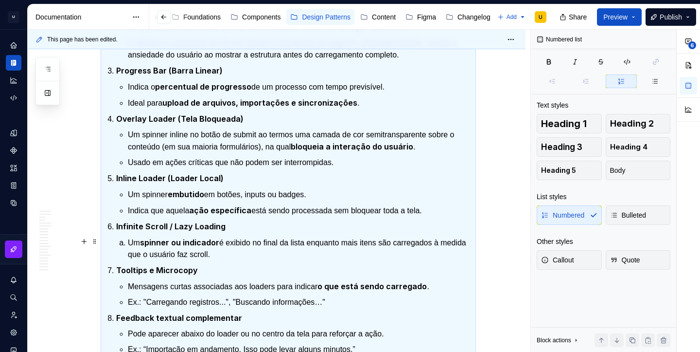
click at [137, 243] on p "Um spinner ou indicador é exibido no final da lista enquanto mais itens são car…" at bounding box center [300, 248] width 344 height 24
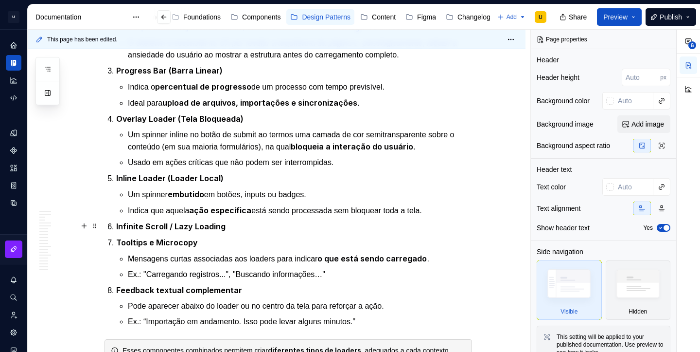
click at [119, 226] on strong "Infinite Scroll / Lazy Loading" at bounding box center [170, 226] width 109 height 10
click at [144, 261] on p "Mensagens curtas associadas aos loaders para indicar o que está sendo carregado…" at bounding box center [300, 258] width 344 height 12
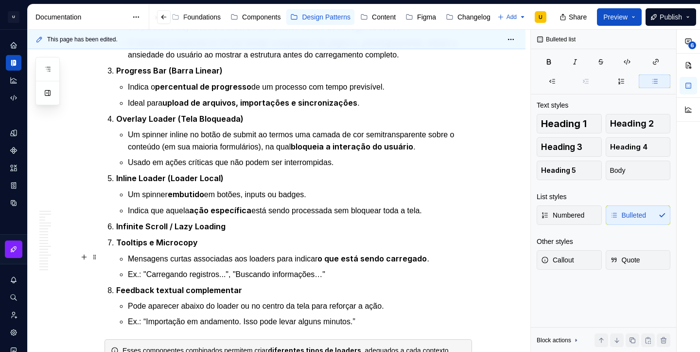
click at [144, 261] on p "Mensagens curtas associadas aos loaders para indicar o que está sendo carregado…" at bounding box center [300, 258] width 344 height 12
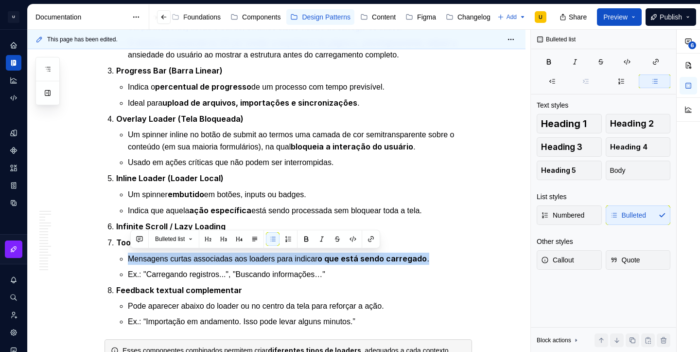
copy p "Mensagens curtas associadas aos loaders para indicar o que está sendo carregado…"
click at [241, 227] on p "Infinite Scroll / Lazy Loading" at bounding box center [294, 226] width 356 height 12
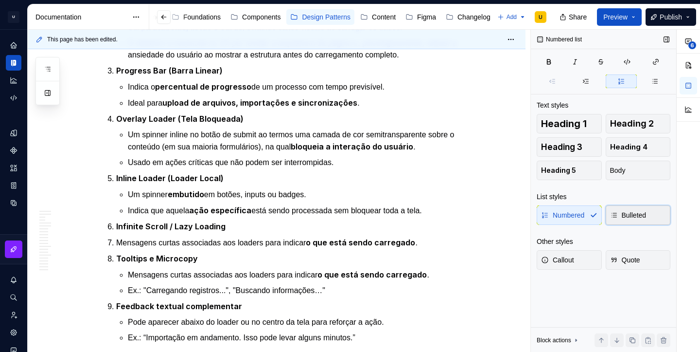
click at [612, 214] on icon "button" at bounding box center [614, 215] width 8 height 8
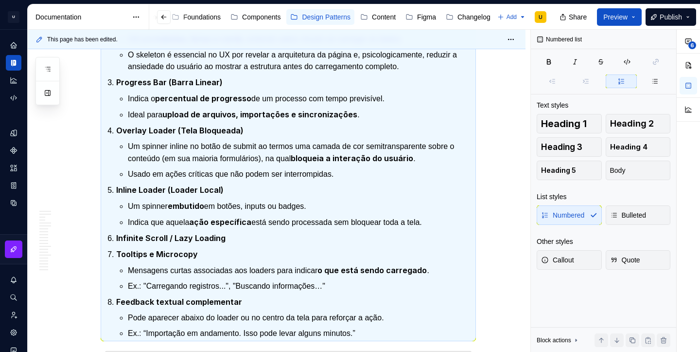
scroll to position [695, 0]
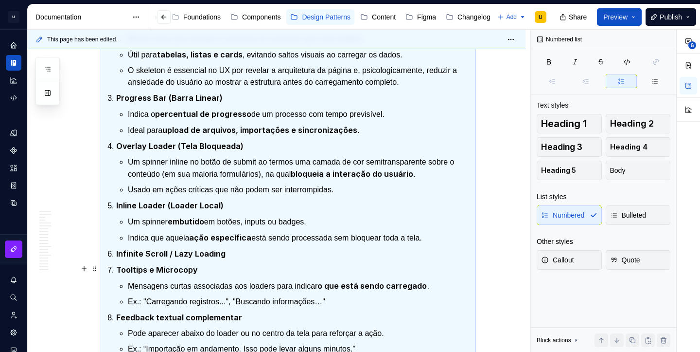
click at [239, 264] on p "Tooltips e Microcopy" at bounding box center [294, 270] width 356 height 12
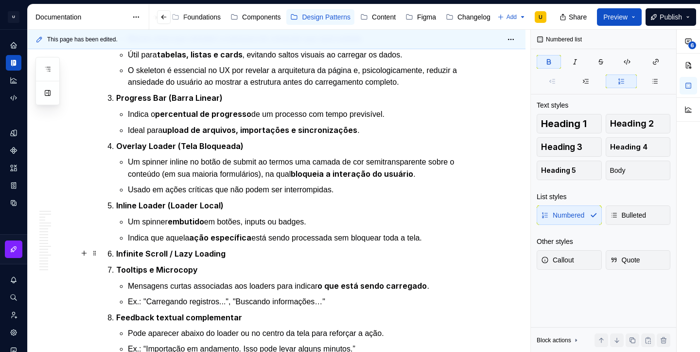
click at [239, 256] on p "Infinite Scroll / Lazy Loading" at bounding box center [294, 254] width 356 height 12
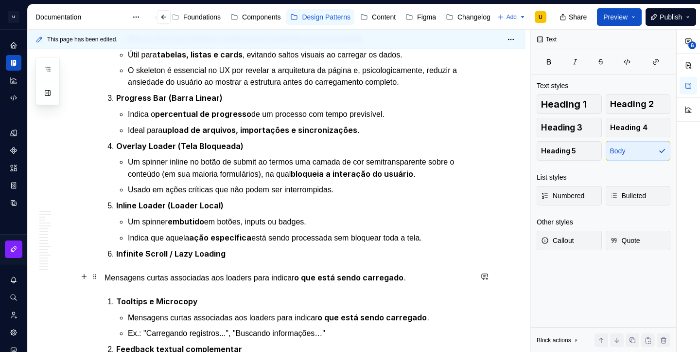
click at [236, 277] on p "Mensagens curtas associadas aos loaders para indicar o que está sendo carregado…" at bounding box center [289, 277] width 368 height 12
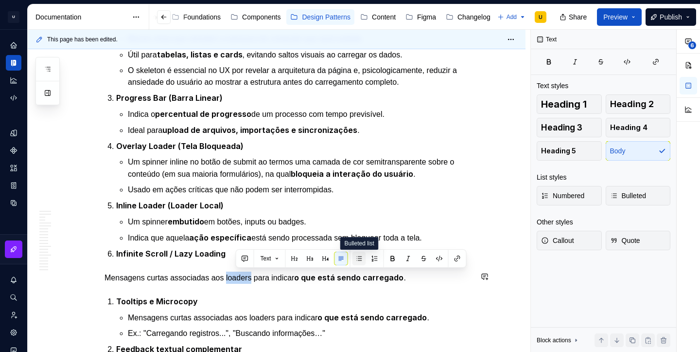
click at [366, 256] on button "button" at bounding box center [360, 258] width 14 height 14
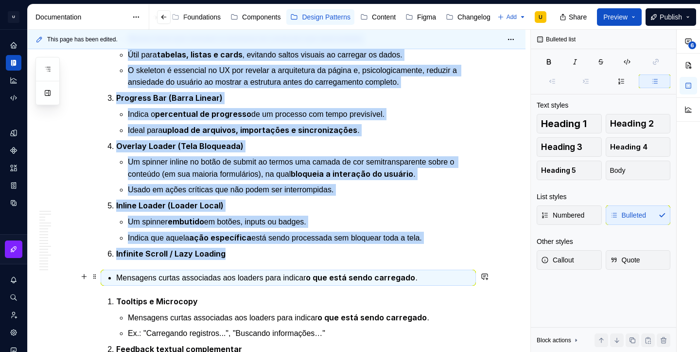
click at [122, 273] on p "Mensagens curtas associadas aos loaders para indicar o que está sendo carregado…" at bounding box center [294, 277] width 356 height 12
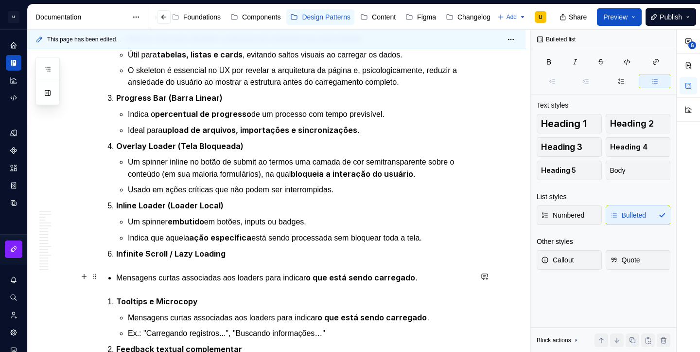
click at [120, 276] on p "Mensagens curtas associadas aos loaders para indicar o que está sendo carregado…" at bounding box center [294, 277] width 356 height 12
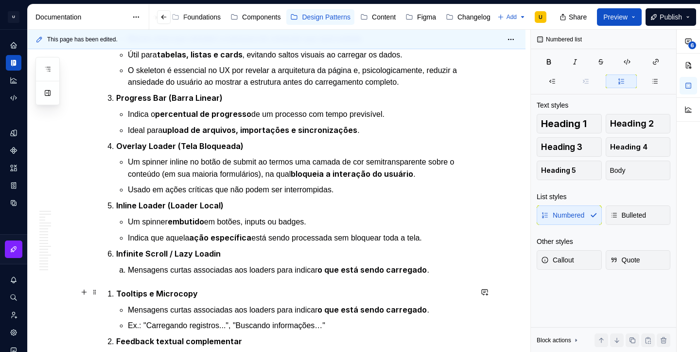
click at [120, 290] on strong "Tooltips e Microcopy" at bounding box center [157, 293] width 82 height 10
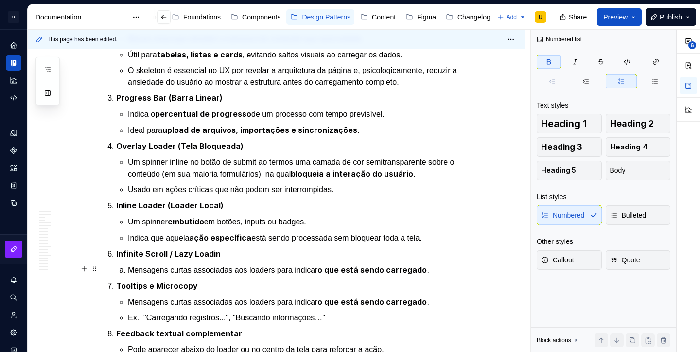
click at [129, 271] on li "Mensagens curtas associadas aos loaders para indicar o que está sendo carregado…" at bounding box center [300, 270] width 344 height 12
click at [136, 228] on ul "Um spinner embutido em botões, inputs ou badges. Indica que aquela ação específ…" at bounding box center [300, 229] width 344 height 28
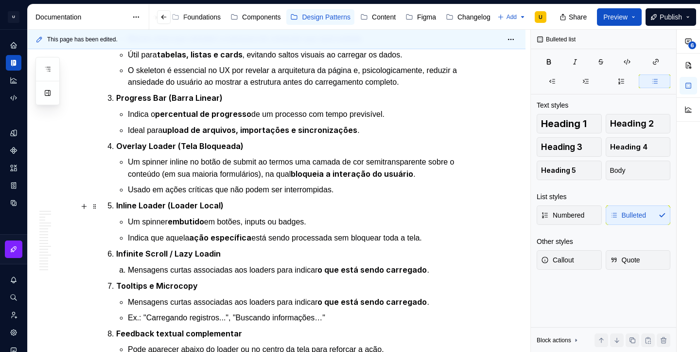
click at [141, 209] on strong "Inline Loader (Loader Local)" at bounding box center [169, 205] width 107 height 10
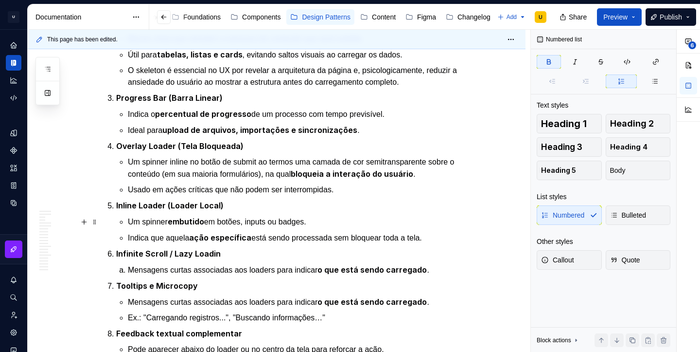
click at [145, 222] on p "Um spinner embutido em botões, inputs ou badges." at bounding box center [300, 221] width 344 height 12
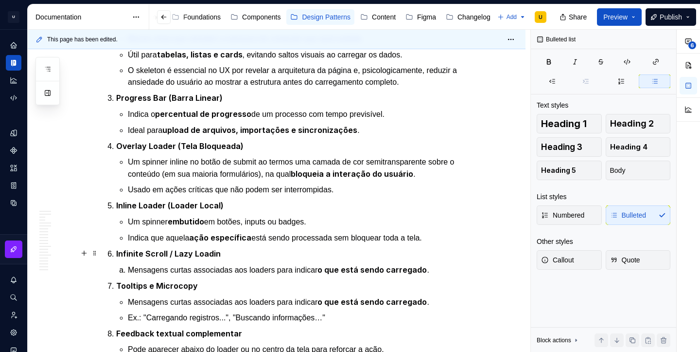
scroll to position [721, 0]
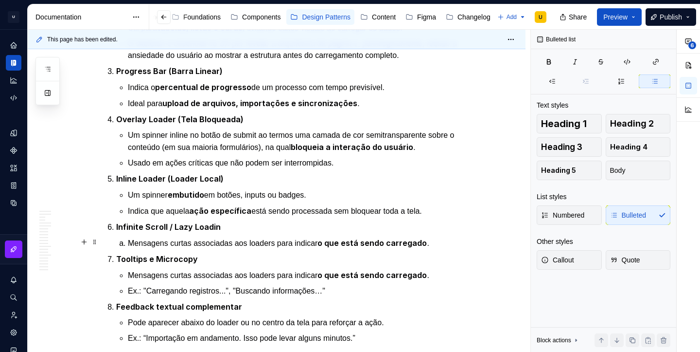
click at [180, 243] on p "Mensagens curtas associadas aos loaders para indicar o que está sendo carregado…" at bounding box center [300, 243] width 344 height 12
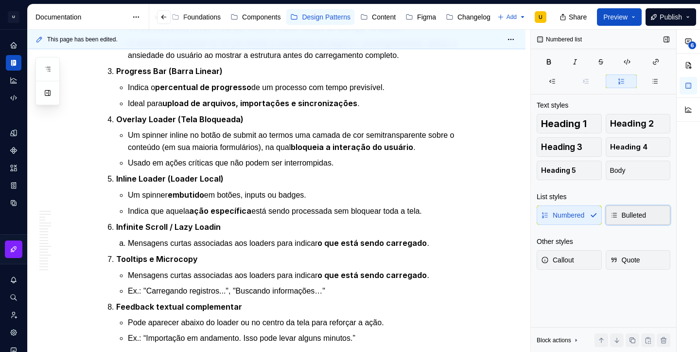
click at [619, 220] on button "Bulleted" at bounding box center [638, 214] width 65 height 19
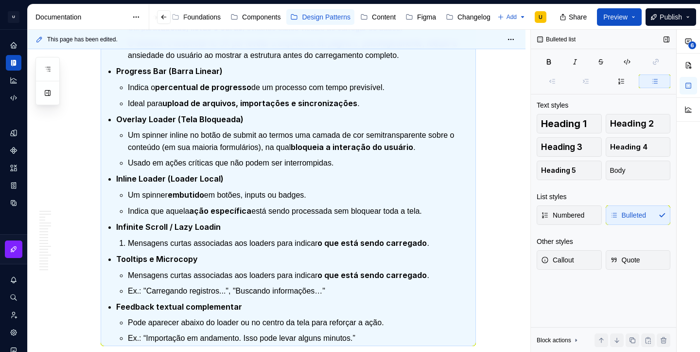
scroll to position [710, 0]
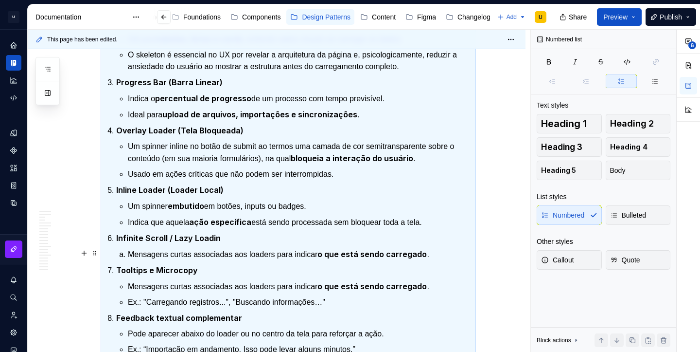
click at [234, 250] on p "Mensagens curtas associadas aos loaders para indicar o que está sendo carregado…" at bounding box center [300, 254] width 344 height 12
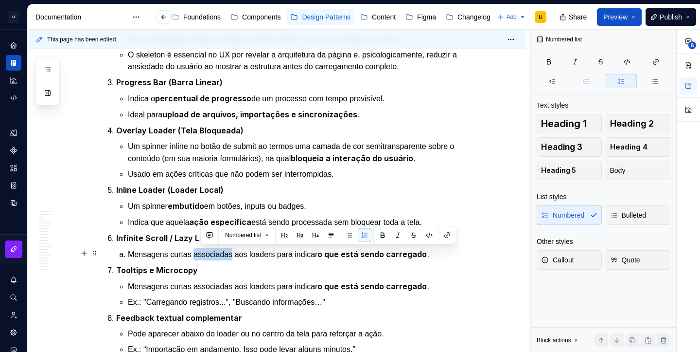
click at [234, 250] on p "Mensagens curtas associadas aos loaders para indicar o que está sendo carregado…" at bounding box center [300, 254] width 344 height 12
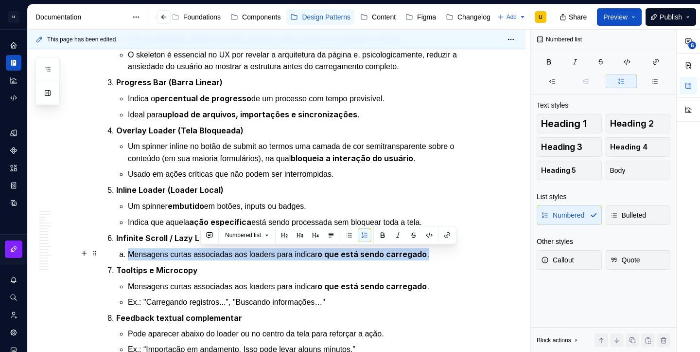
click at [234, 250] on p "Mensagens curtas associadas aos loaders para indicar o que está sendo carregado…" at bounding box center [300, 254] width 344 height 12
click at [131, 254] on p "Mensagens curtas associadas aos loaders para indicar o que está sendo carregado…" at bounding box center [300, 254] width 344 height 12
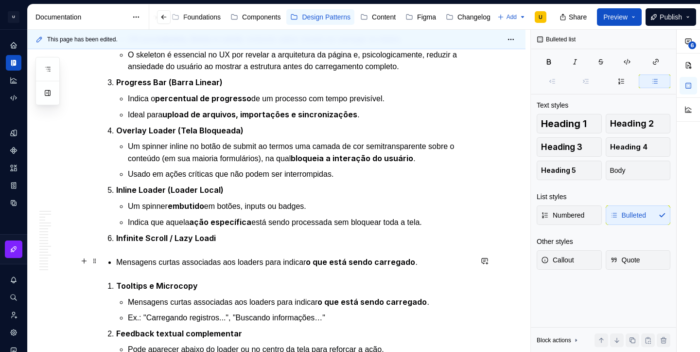
click at [118, 263] on p "Mensagens curtas associadas aos loaders para indicar o que está sendo carregado…" at bounding box center [294, 262] width 356 height 12
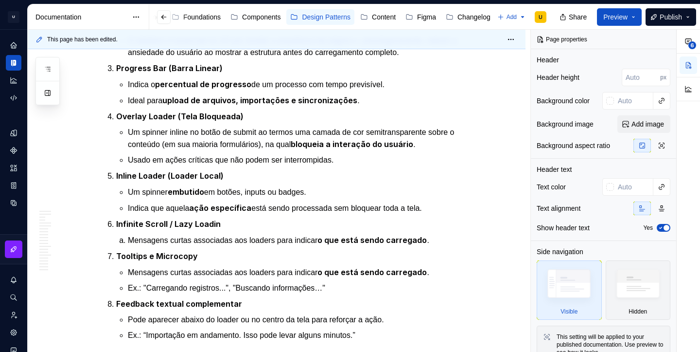
scroll to position [732, 0]
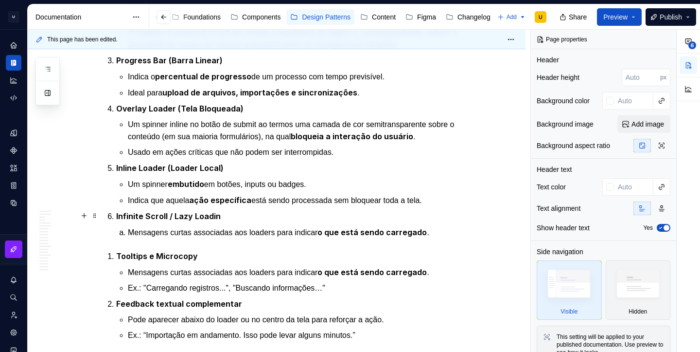
click at [224, 221] on p "Infinite Scroll / Lazy Loadin" at bounding box center [294, 216] width 356 height 12
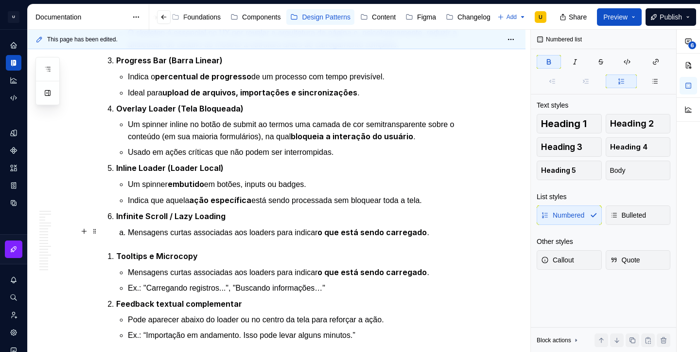
click at [446, 232] on p "Mensagens curtas associadas aos loaders para indicar o que está sendo carregado…" at bounding box center [300, 232] width 344 height 12
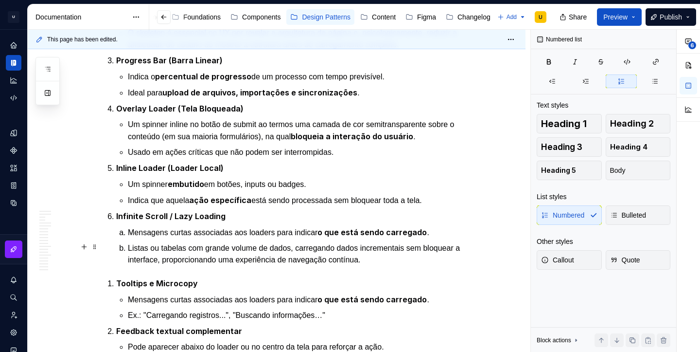
click at [132, 247] on p "Listas ou tabelas com grande volume de dados, carregando dados incrementais sem…" at bounding box center [300, 253] width 344 height 23
type textarea "*"
click at [204, 186] on strong "embutido" at bounding box center [186, 184] width 36 height 10
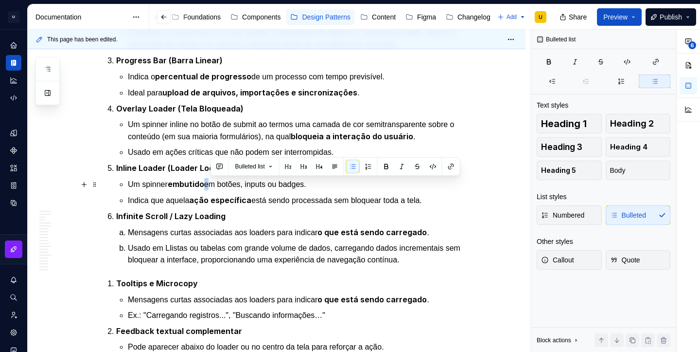
click at [204, 186] on strong "embutido" at bounding box center [186, 184] width 36 height 10
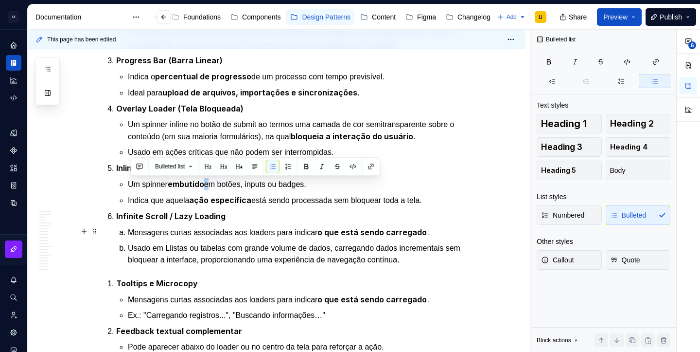
click at [204, 230] on p "Mensagens curtas associadas aos loaders para indicar o que está sendo carregado…" at bounding box center [300, 232] width 344 height 12
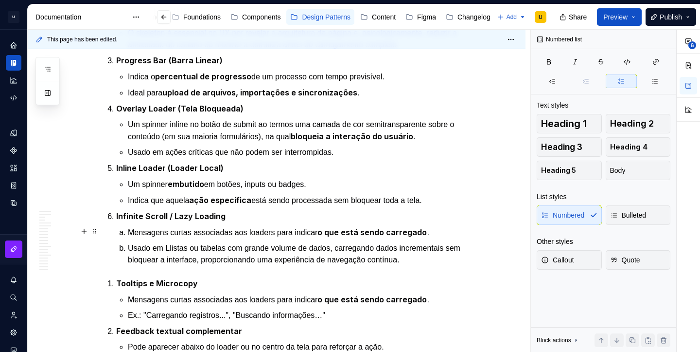
click at [204, 230] on p "Mensagens curtas associadas aos loaders para indicar o que está sendo carregado…" at bounding box center [300, 232] width 344 height 12
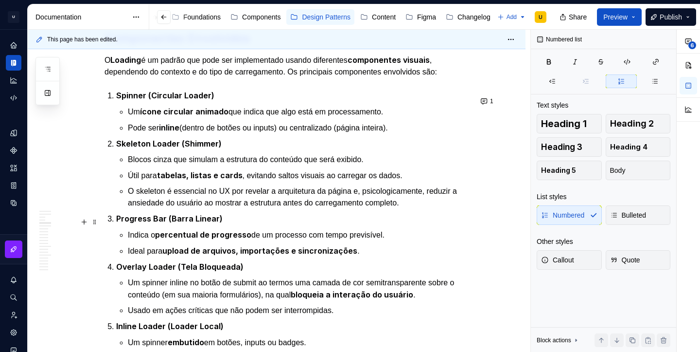
scroll to position [574, 0]
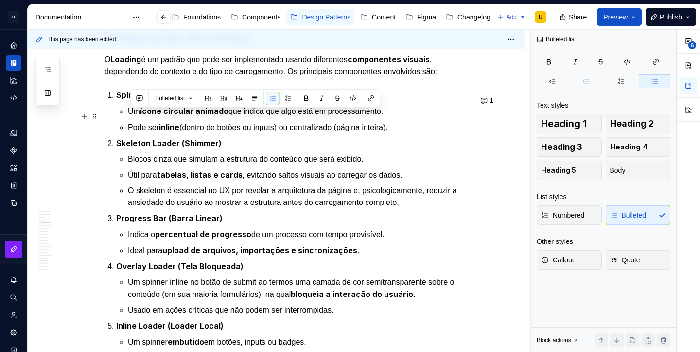
drag, startPoint x: 166, startPoint y: 134, endPoint x: 132, endPoint y: 115, distance: 38.7
click at [132, 116] on ul "Um ícone circular animado que indica que algo está em processamento. Pode ser i…" at bounding box center [300, 119] width 344 height 28
click at [290, 99] on button "button" at bounding box center [289, 98] width 14 height 14
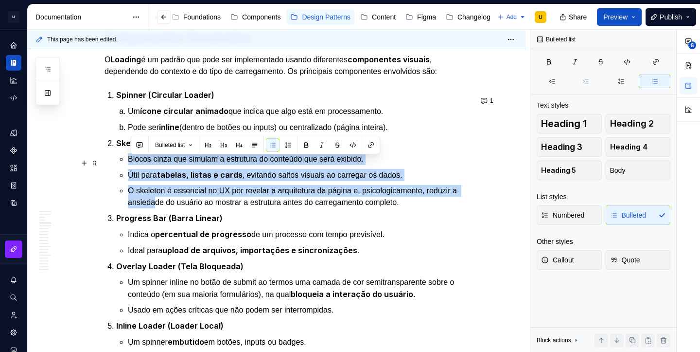
drag, startPoint x: 167, startPoint y: 200, endPoint x: 127, endPoint y: 162, distance: 55.1
click at [127, 163] on li "Skeleton Loader (Shimmer) Blocos cinza que simulam a estrutura do conteúdo que …" at bounding box center [294, 172] width 356 height 71
click at [291, 142] on button "button" at bounding box center [289, 145] width 14 height 14
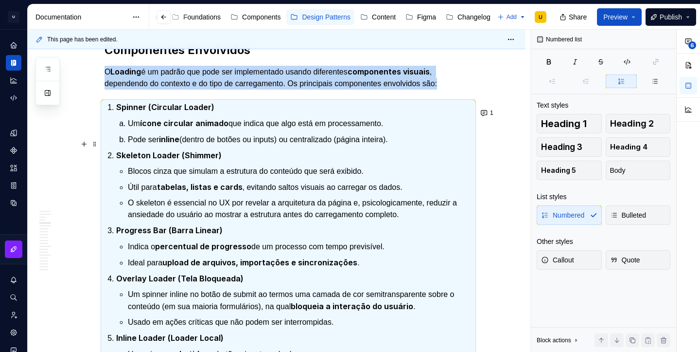
scroll to position [561, 0]
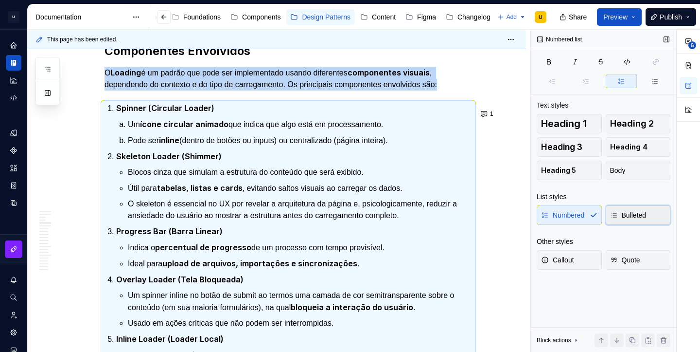
click at [624, 217] on span "Bulleted" at bounding box center [628, 215] width 36 height 10
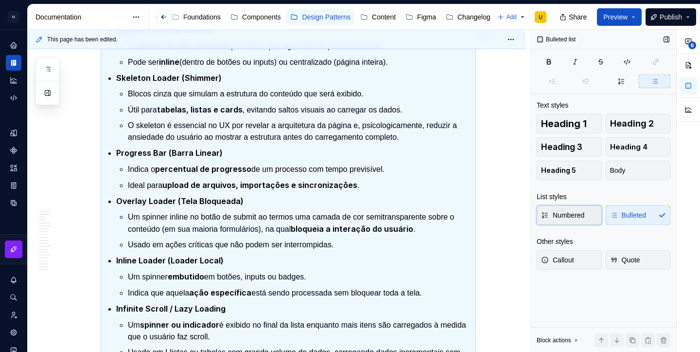
click at [579, 215] on span "Numbered" at bounding box center [562, 215] width 43 height 10
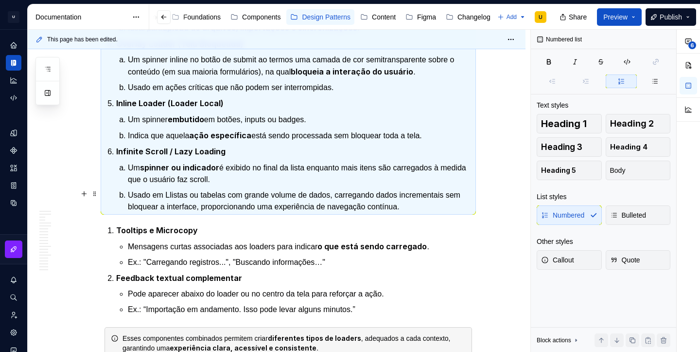
scroll to position [798, 0]
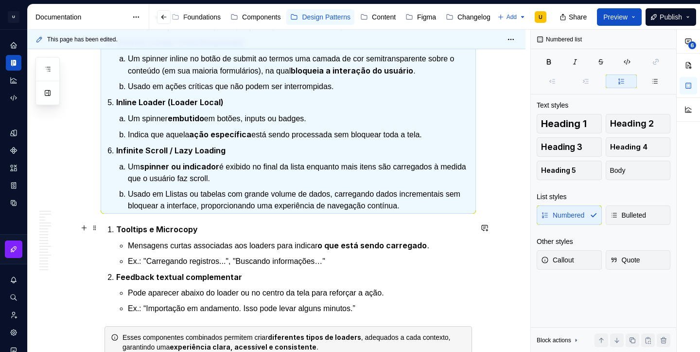
click at [120, 226] on strong "Tooltips e Microcopy" at bounding box center [157, 229] width 82 height 10
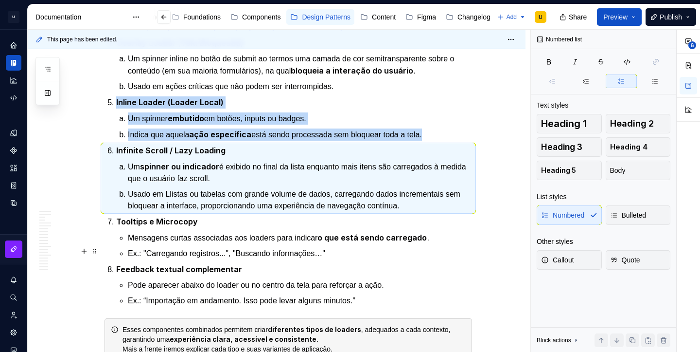
click at [161, 250] on p "Ex.: "Carregando registros...", "Buscando informações…"" at bounding box center [300, 254] width 344 height 12
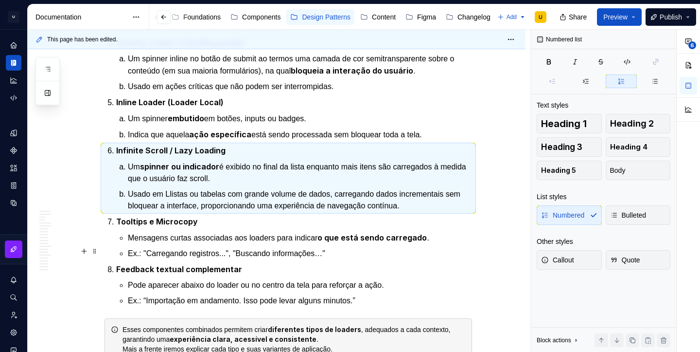
click at [161, 250] on p "Ex.: "Carregando registros...", "Buscando informações…"" at bounding box center [300, 254] width 344 height 12
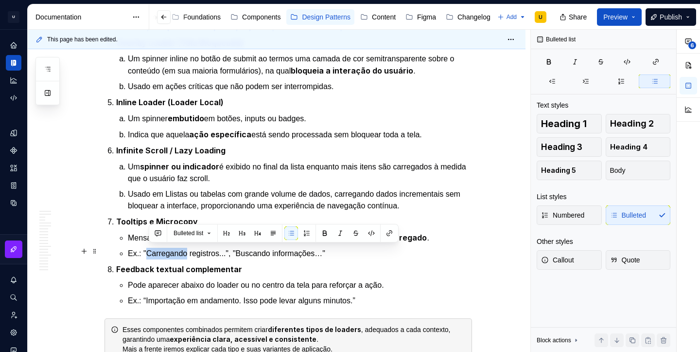
click at [161, 250] on p "Ex.: "Carregando registros...", "Buscando informações…"" at bounding box center [300, 254] width 344 height 12
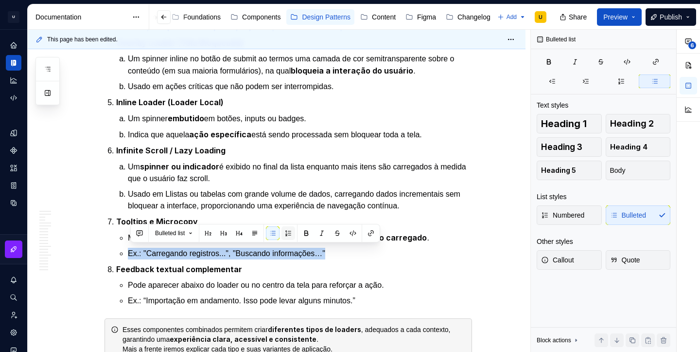
click at [291, 233] on button "button" at bounding box center [289, 233] width 14 height 14
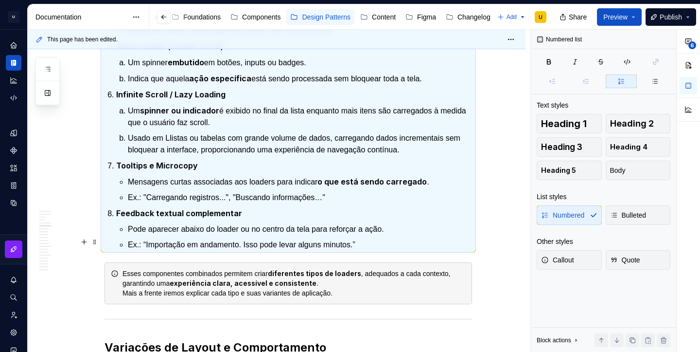
scroll to position [850, 0]
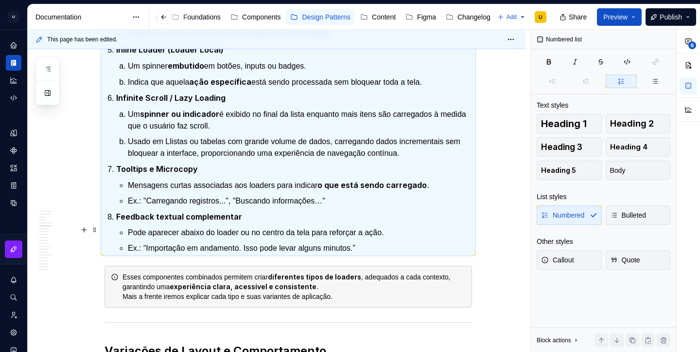
click at [291, 232] on p "Pode aparecer abaixo do loader ou no centro da tela para reforçar a ação." at bounding box center [300, 233] width 344 height 12
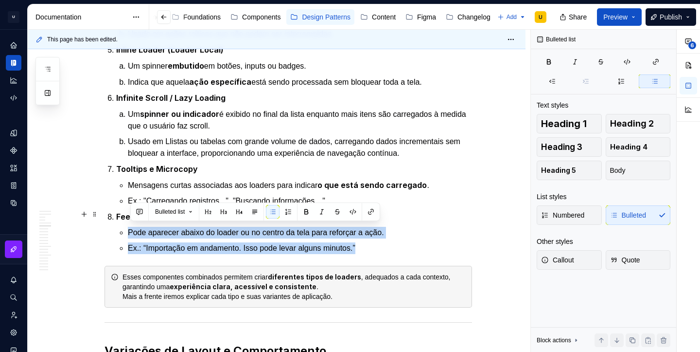
drag, startPoint x: 369, startPoint y: 244, endPoint x: 121, endPoint y: 223, distance: 249.4
click at [121, 223] on li "Feedback textual complementar Pode aparecer abaixo do loader ou no centro da te…" at bounding box center [294, 232] width 356 height 43
click at [565, 209] on button "Numbered" at bounding box center [569, 214] width 65 height 19
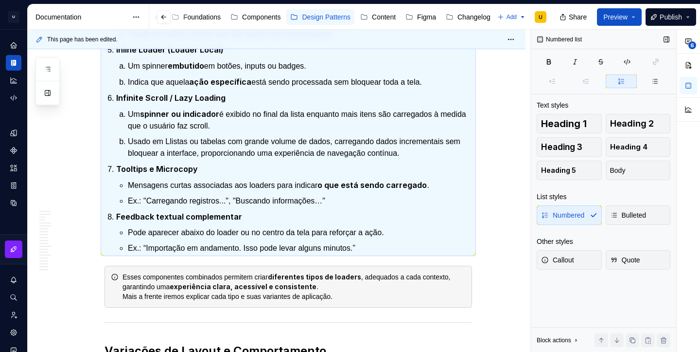
scroll to position [749, 0]
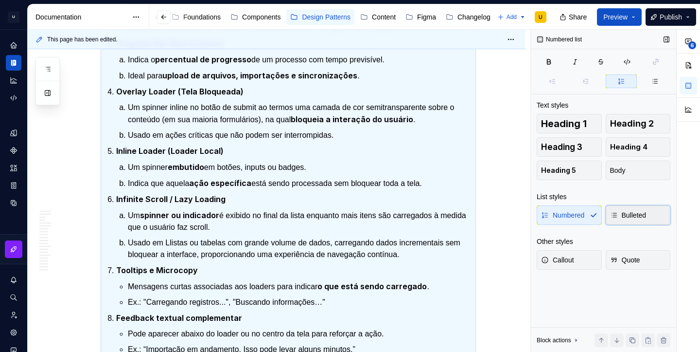
click at [625, 214] on span "Bulleted" at bounding box center [628, 215] width 36 height 10
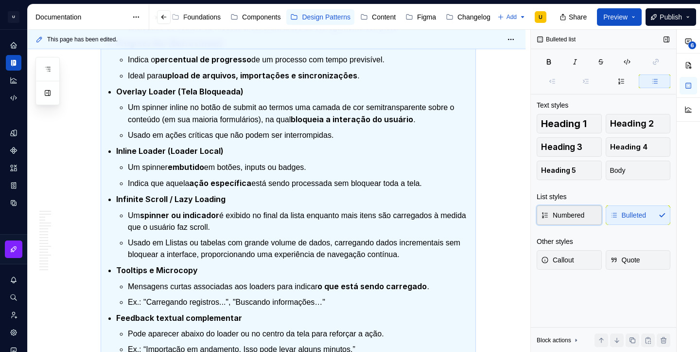
click at [575, 213] on span "Numbered" at bounding box center [562, 215] width 43 height 10
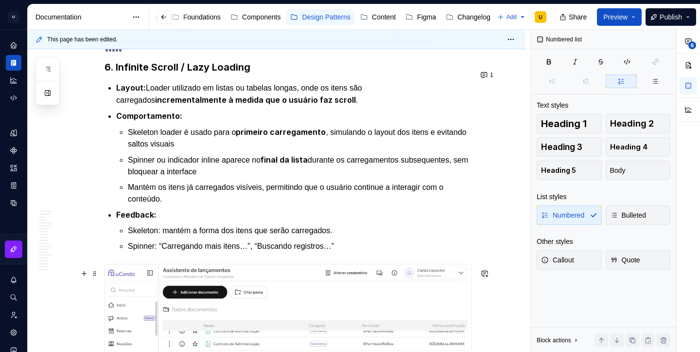
scroll to position [3540, 0]
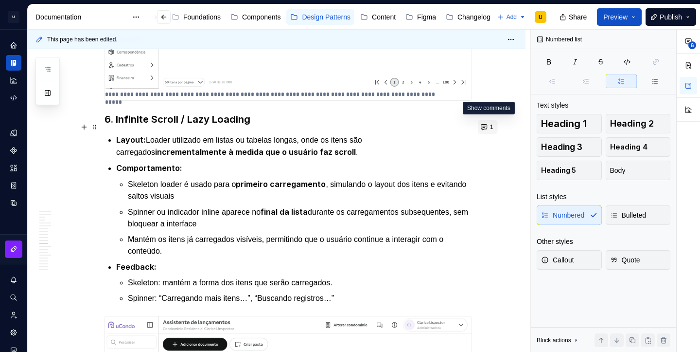
click at [484, 128] on button "1" at bounding box center [488, 127] width 20 height 14
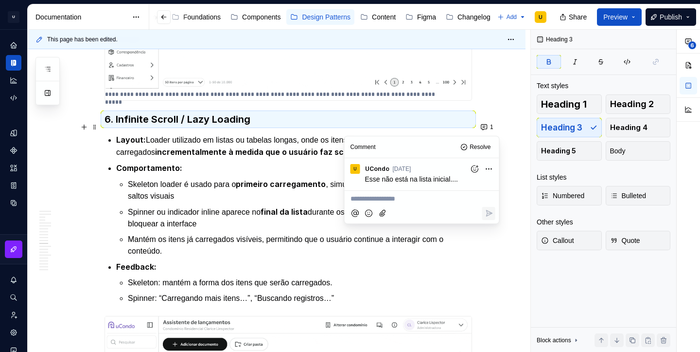
click at [472, 169] on icon "Add reaction" at bounding box center [475, 169] width 10 height 10
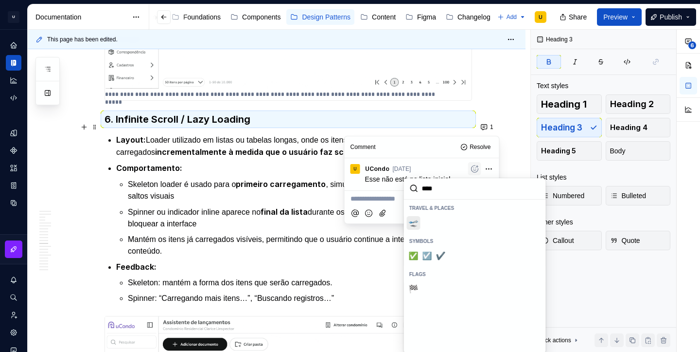
type input "*****"
click at [416, 251] on span "✅️" at bounding box center [414, 256] width 8 height 10
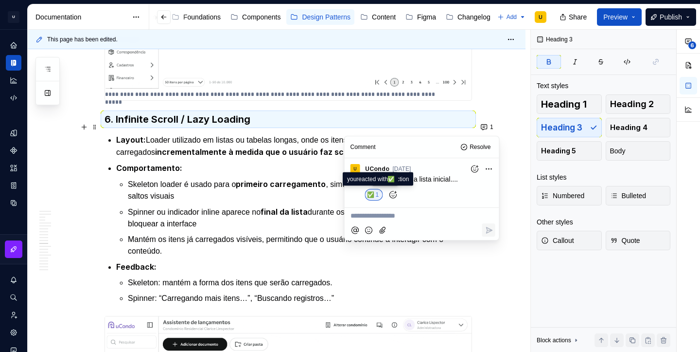
click at [325, 228] on p "Spinner ou indicador inline aparece no final da lista durante os carregamentos …" at bounding box center [300, 218] width 344 height 24
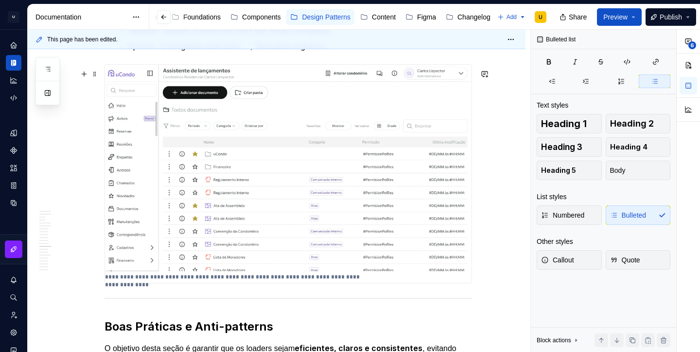
scroll to position [3835, 0]
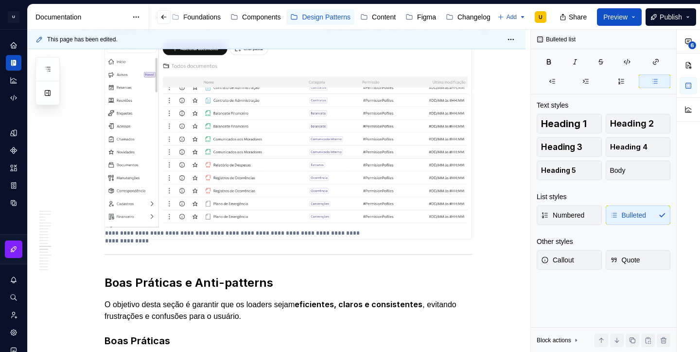
type textarea "*"
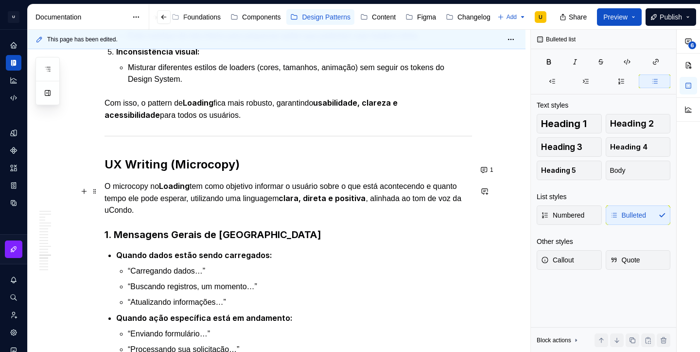
scroll to position [4703, 0]
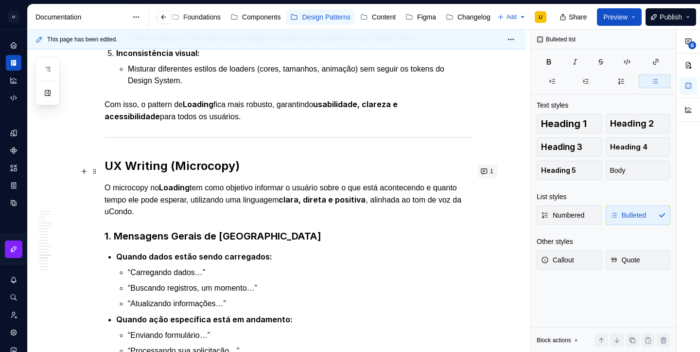
click at [487, 173] on button "1" at bounding box center [488, 171] width 20 height 14
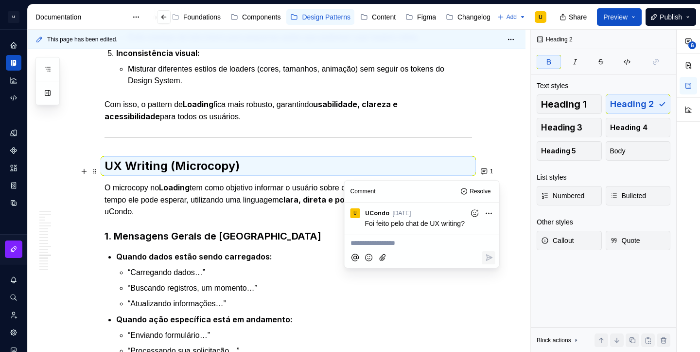
click at [320, 196] on p "O microcopy no Loading tem como objetivo informar o usuário sobre o que está ac…" at bounding box center [289, 199] width 368 height 36
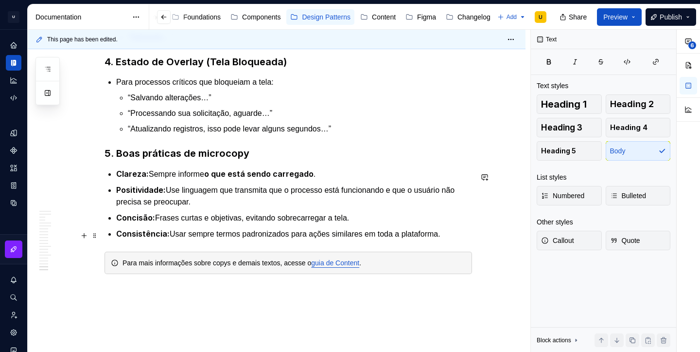
scroll to position [5255, 0]
